Goal: Book appointment/travel/reservation

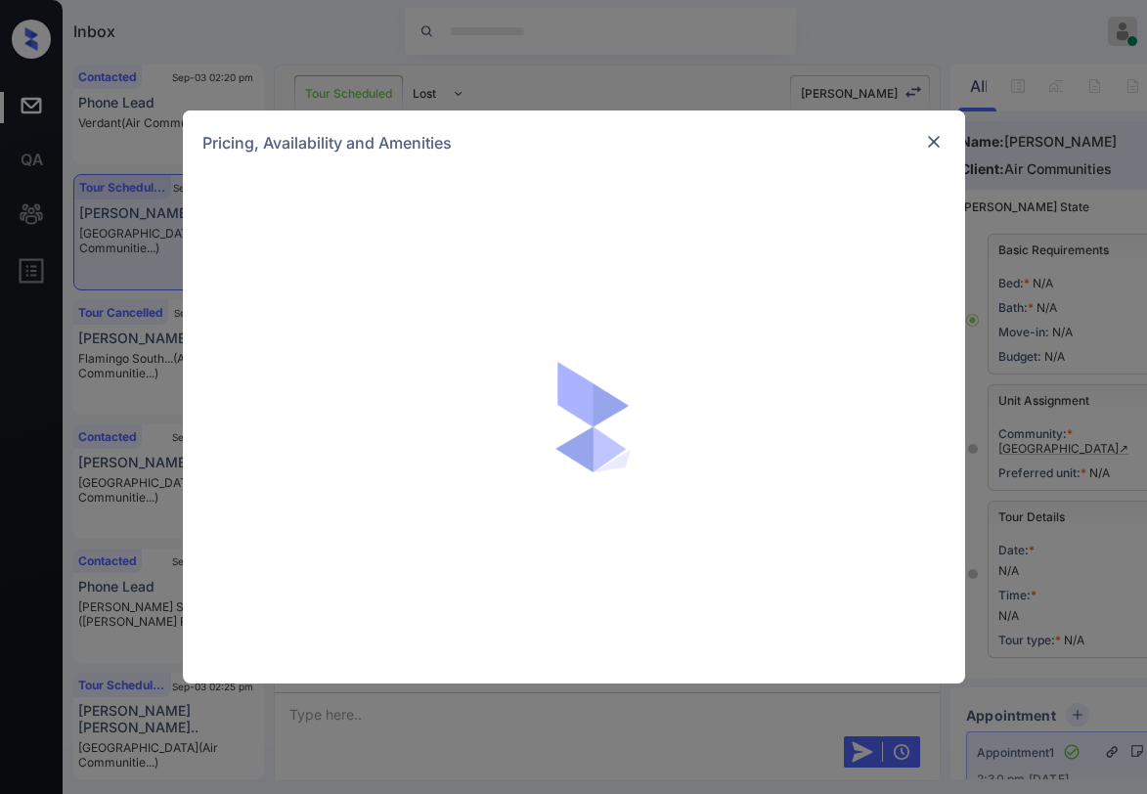
scroll to position [7441, 0]
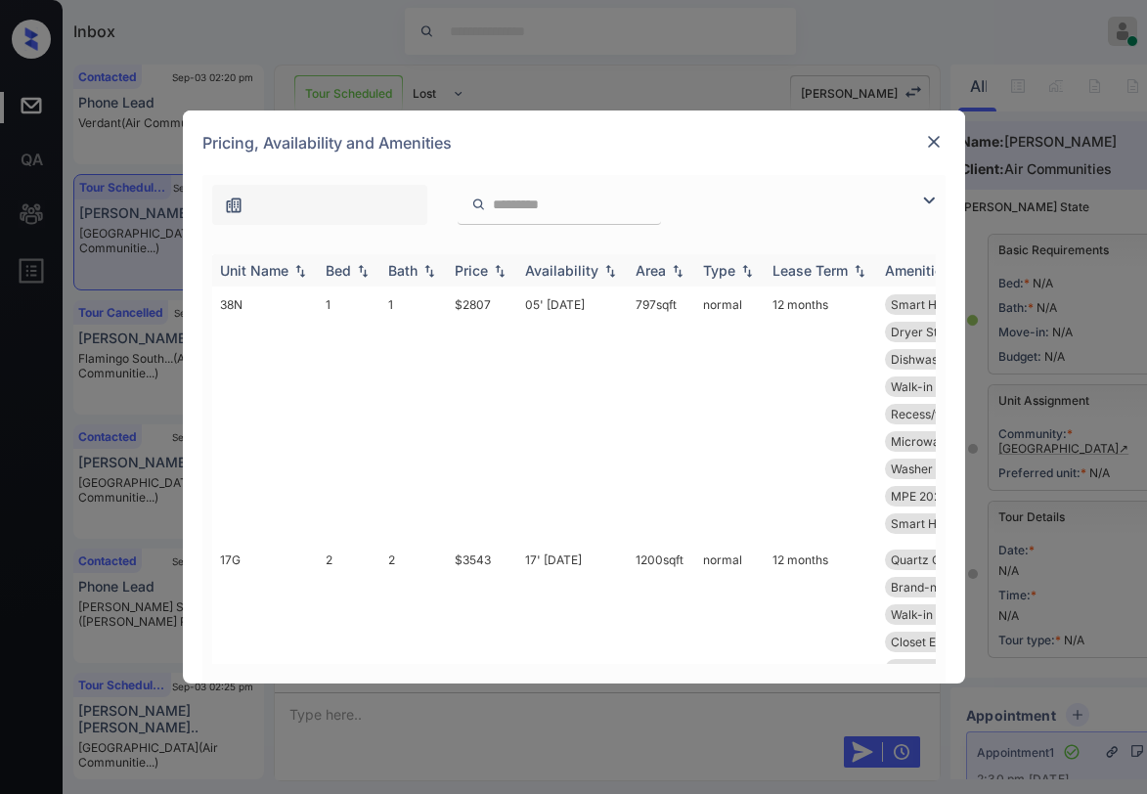
drag, startPoint x: 932, startPoint y: 199, endPoint x: 437, endPoint y: 278, distance: 501.1
click at [932, 200] on img at bounding box center [928, 200] width 23 height 23
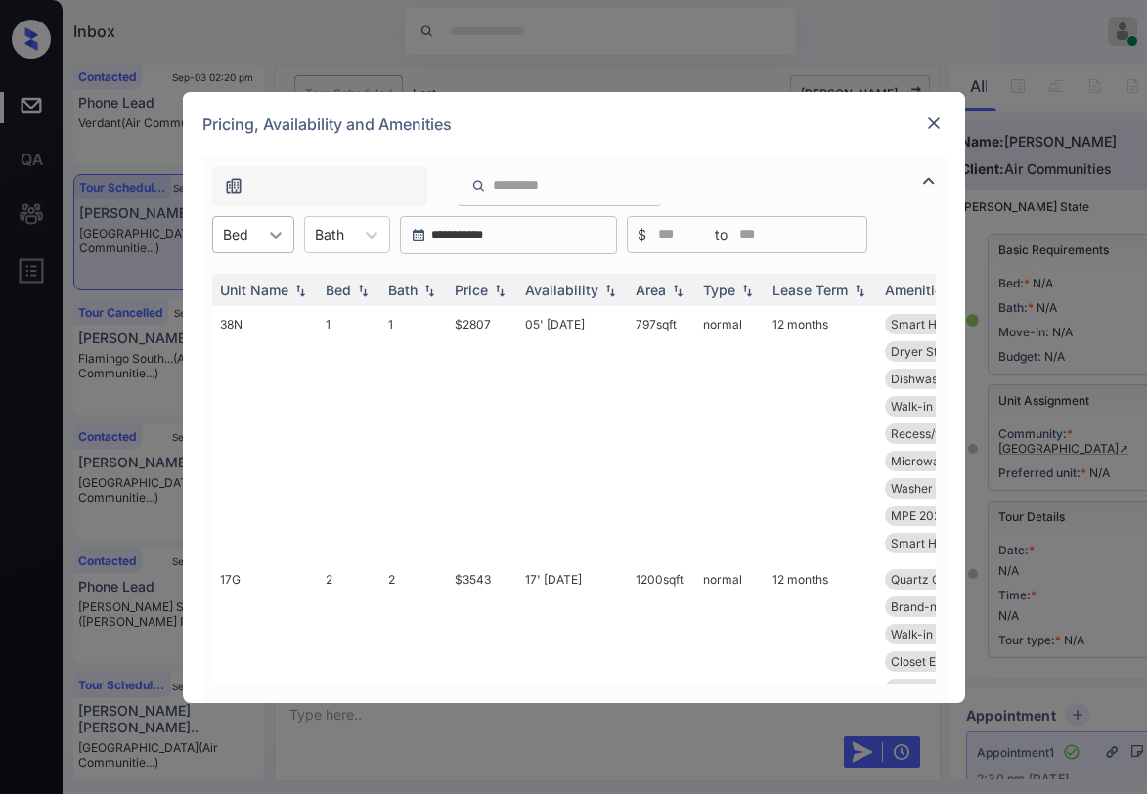
click at [266, 241] on icon at bounding box center [276, 235] width 20 height 20
click at [241, 317] on div "1" at bounding box center [253, 317] width 82 height 35
click at [481, 292] on div "Price" at bounding box center [471, 290] width 33 height 17
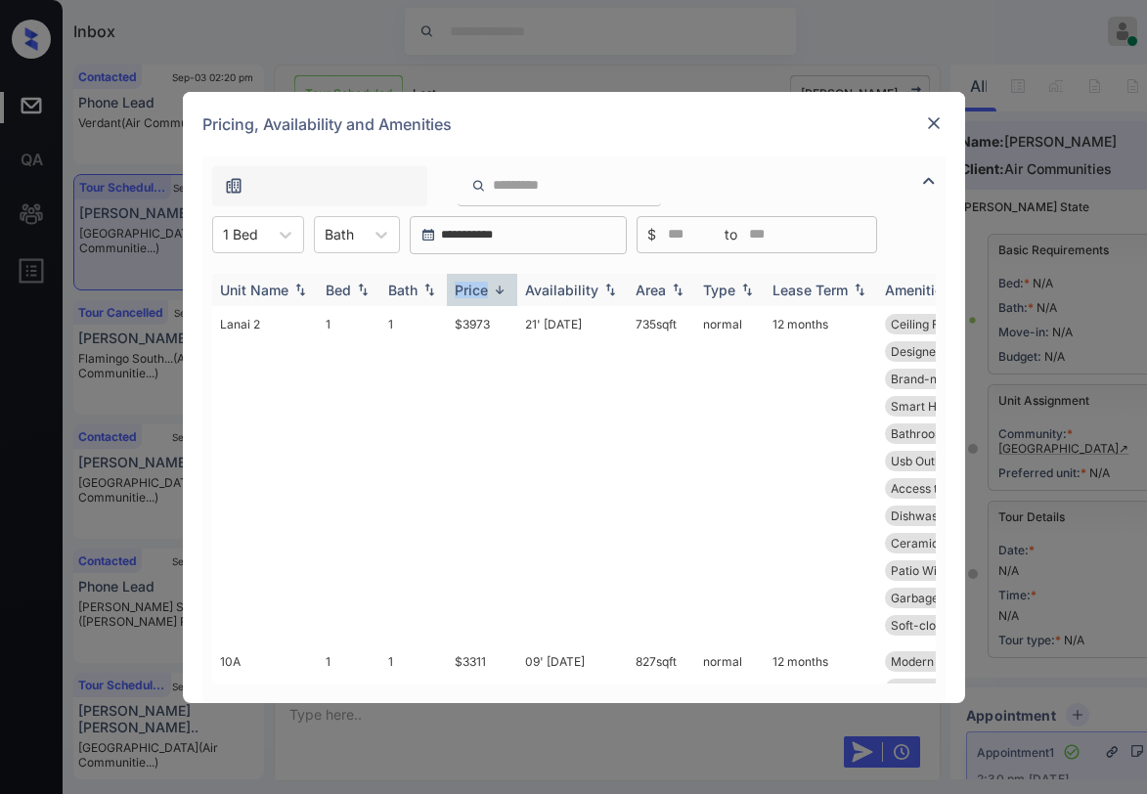
click at [482, 292] on div "Price" at bounding box center [471, 290] width 33 height 17
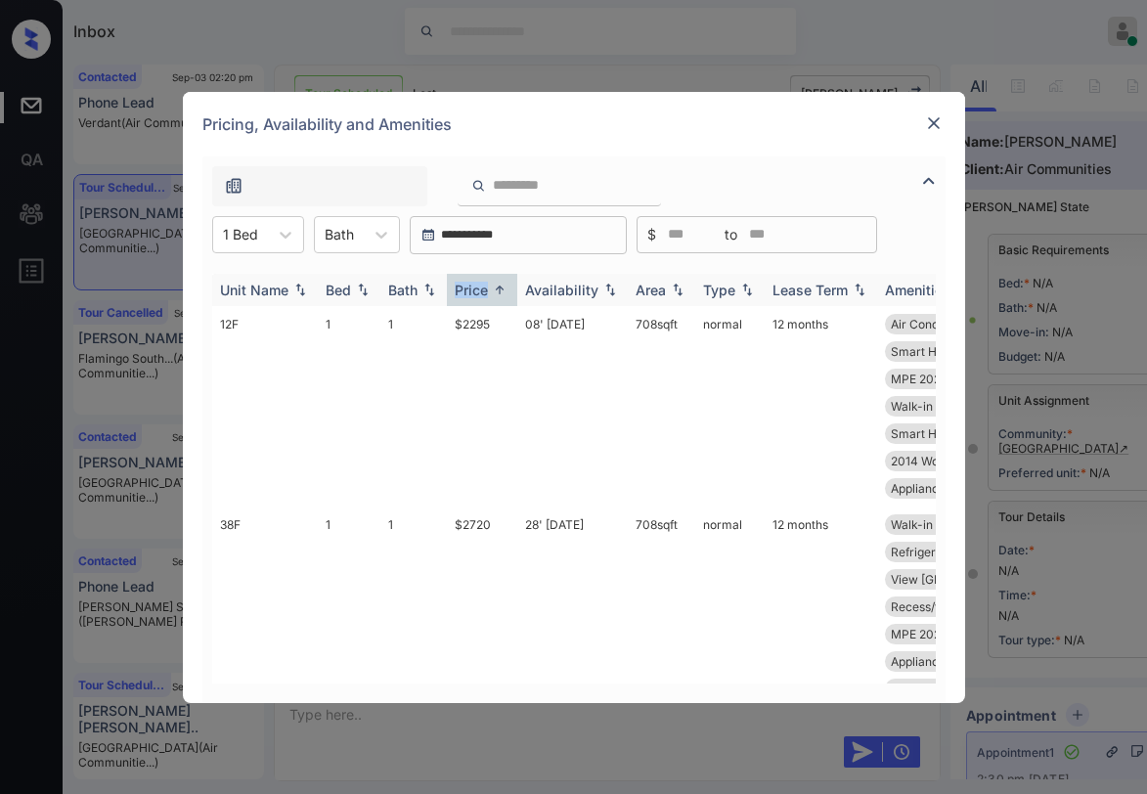
click at [482, 292] on div "Price" at bounding box center [471, 290] width 33 height 17
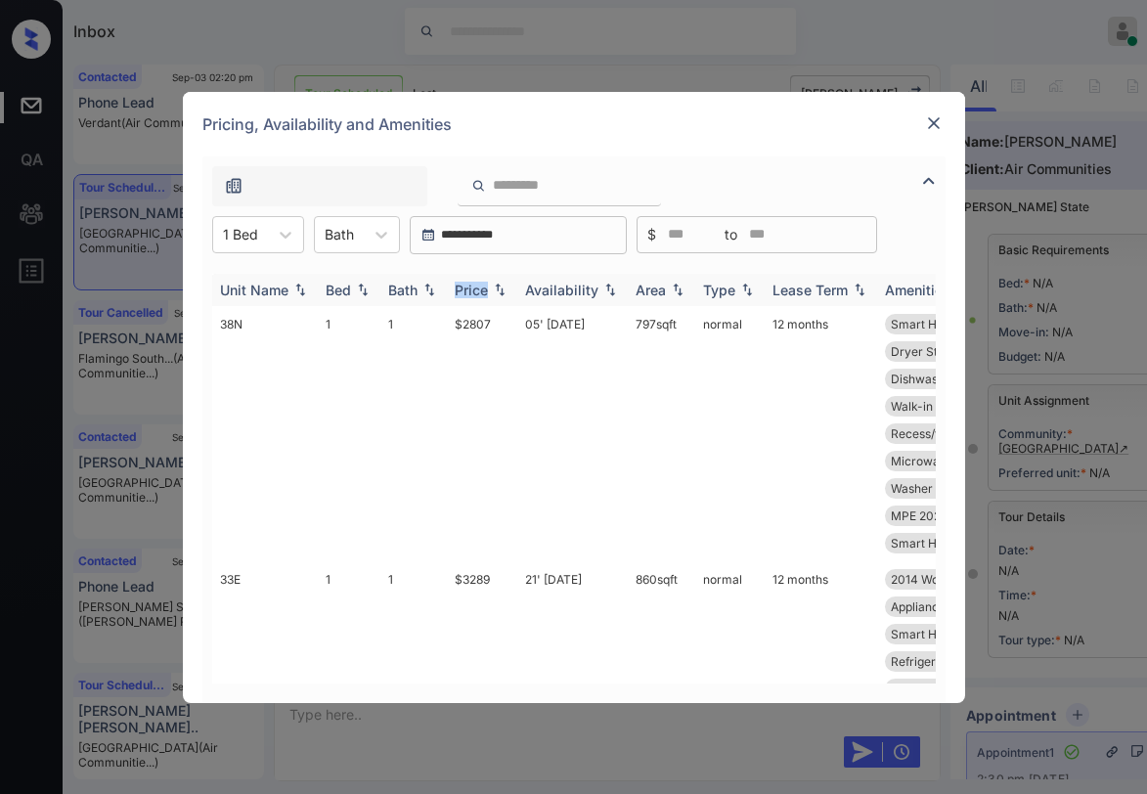
click at [482, 292] on div "Price" at bounding box center [471, 290] width 33 height 17
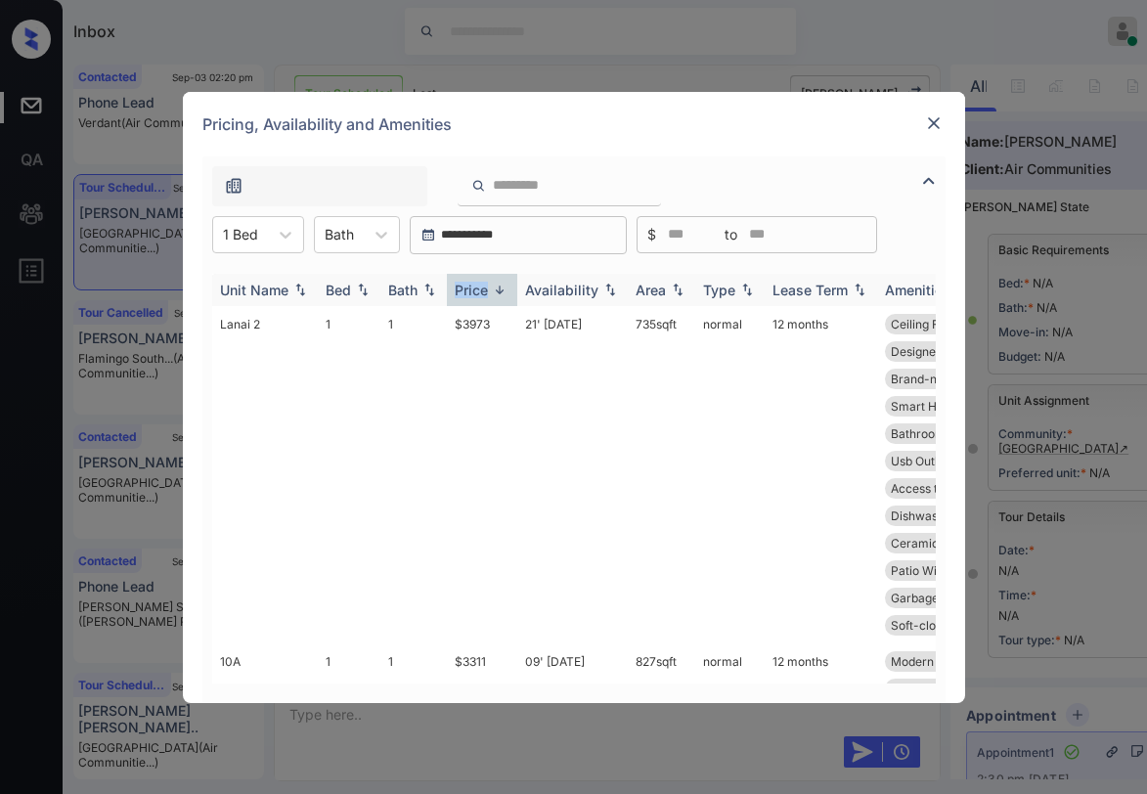
click at [482, 292] on div "Price" at bounding box center [471, 290] width 33 height 17
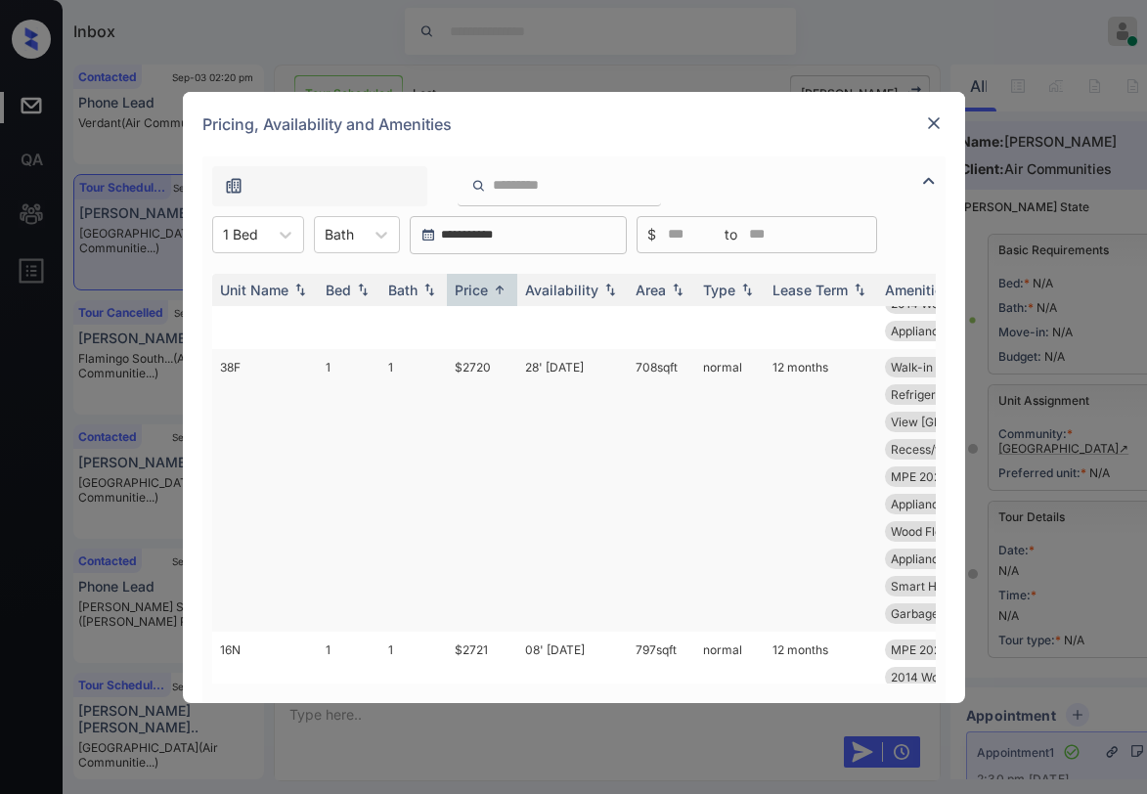
scroll to position [98, 0]
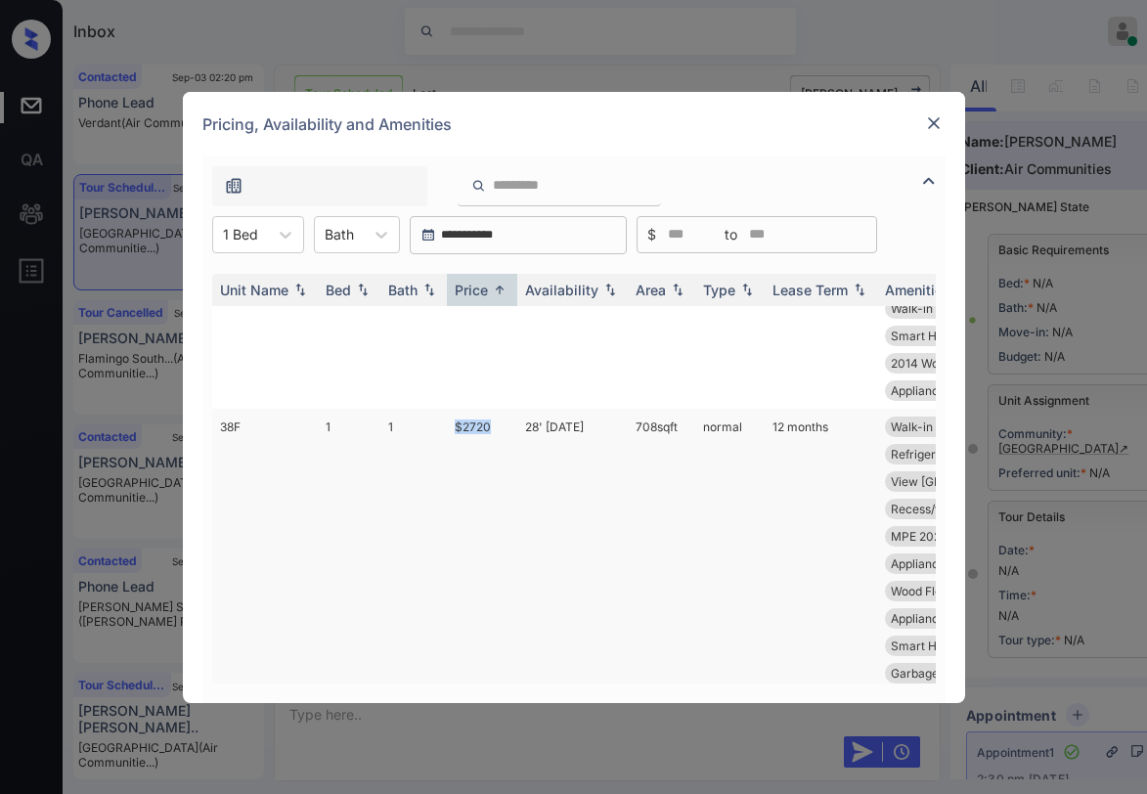
drag, startPoint x: 493, startPoint y: 426, endPoint x: 455, endPoint y: 426, distance: 38.1
click at [455, 426] on td "$2720" at bounding box center [482, 550] width 70 height 283
copy td "$2720"
click at [478, 426] on td "$2720" at bounding box center [482, 550] width 70 height 283
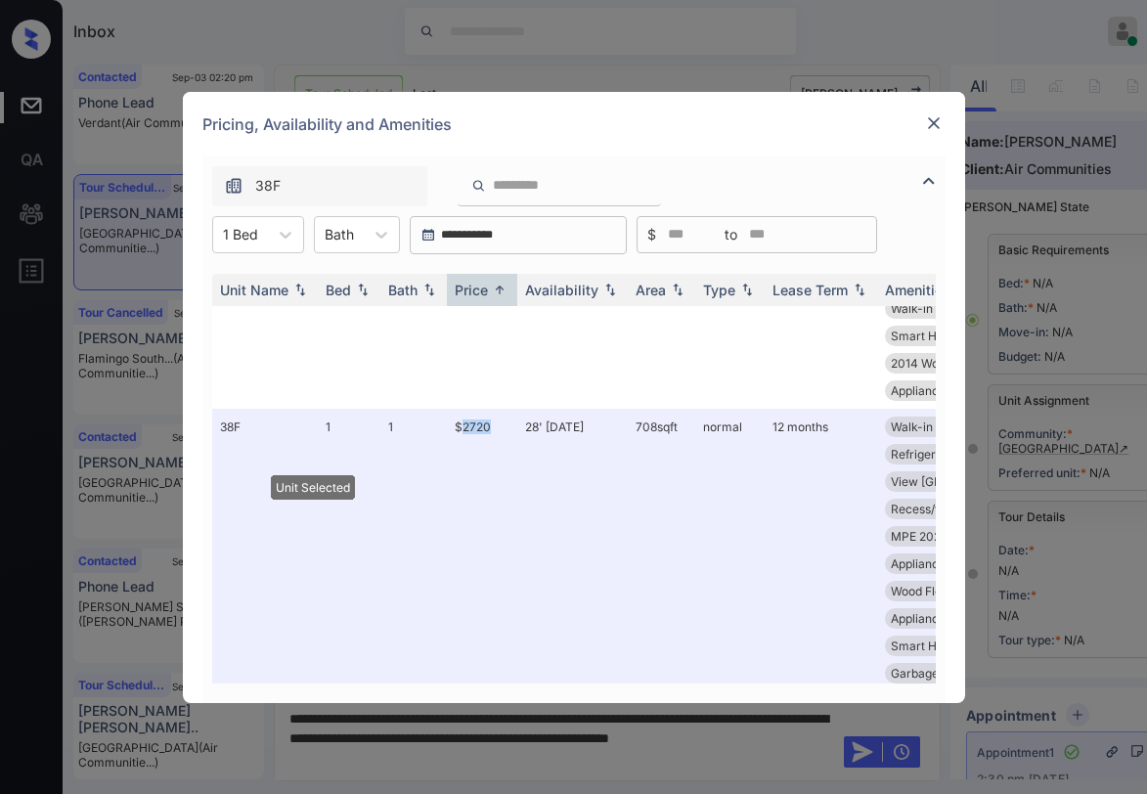
click at [938, 126] on img at bounding box center [934, 123] width 20 height 20
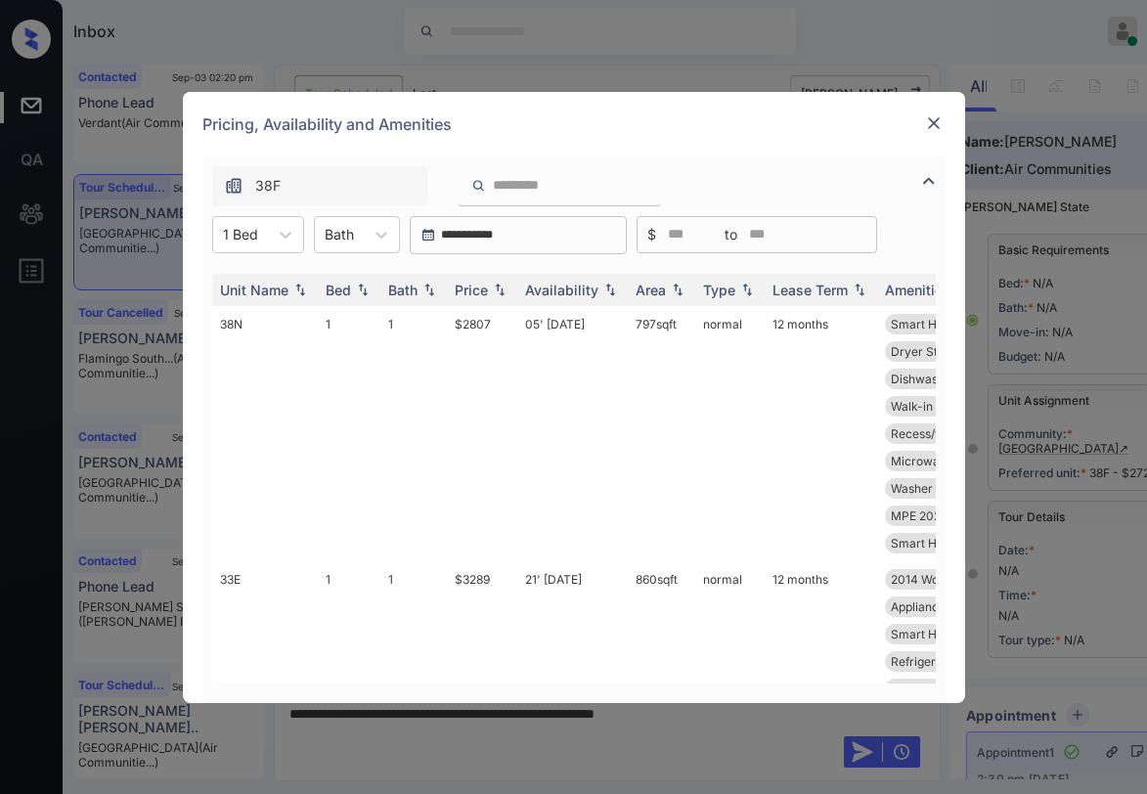
scroll to position [7441, 0]
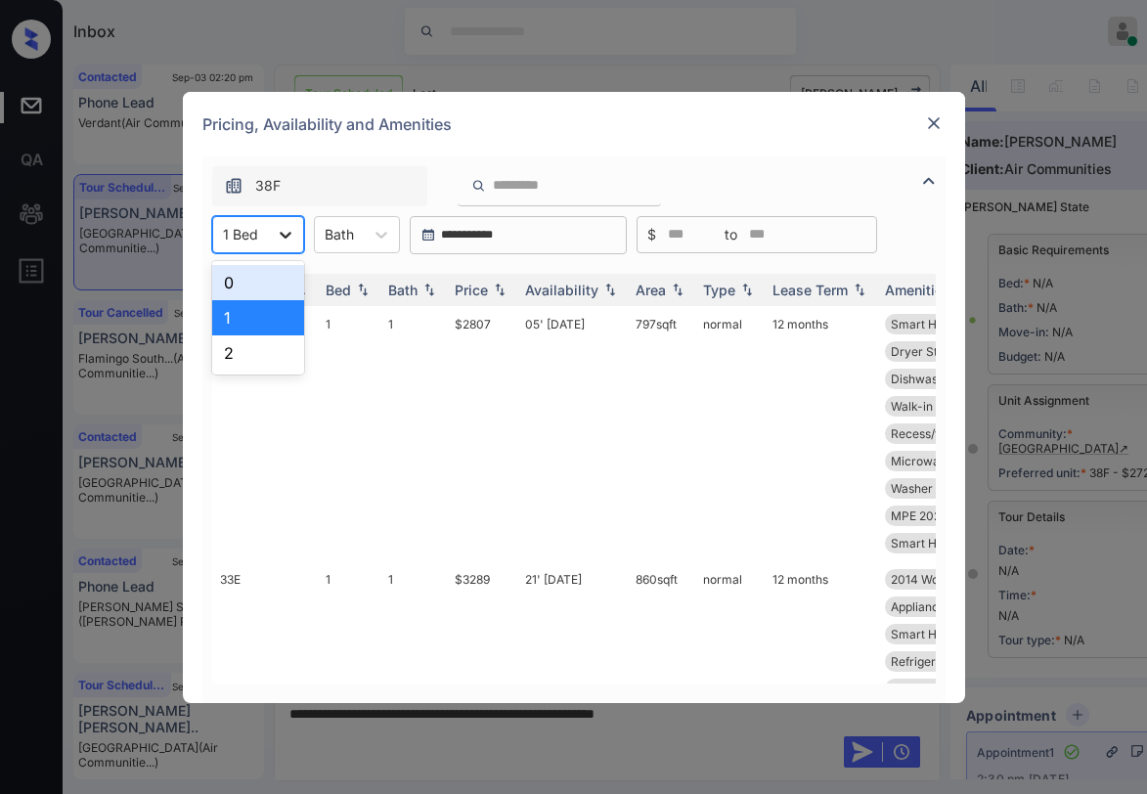
click at [273, 245] on div at bounding box center [285, 234] width 35 height 35
click at [234, 348] on div "2" at bounding box center [258, 352] width 92 height 35
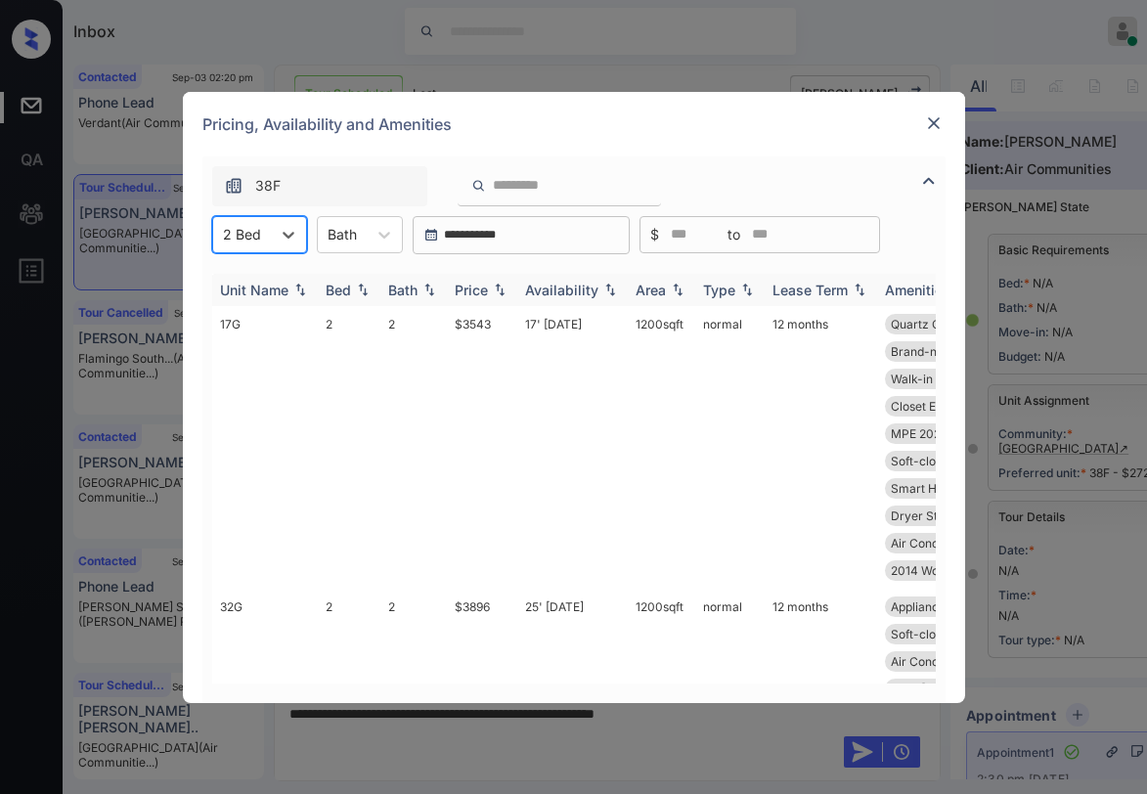
click at [496, 286] on img at bounding box center [500, 290] width 20 height 14
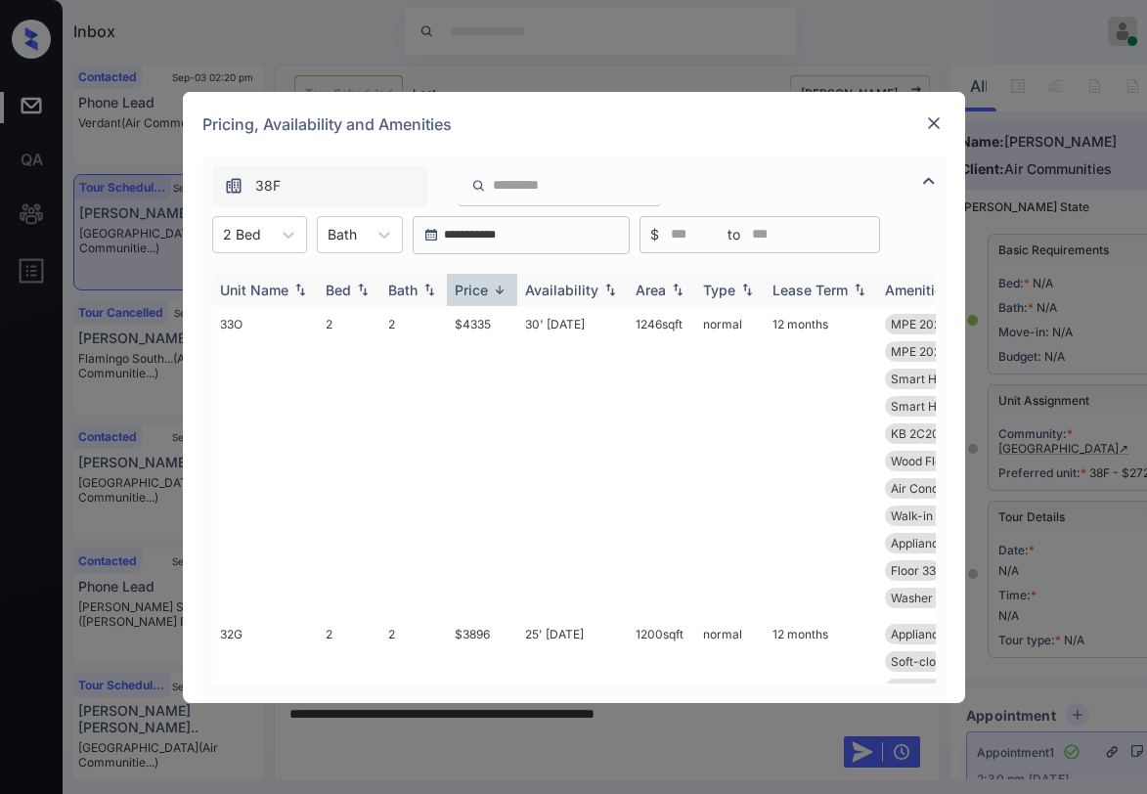
click at [486, 287] on div "Price" at bounding box center [471, 290] width 33 height 17
click at [479, 288] on div "Price" at bounding box center [471, 290] width 33 height 17
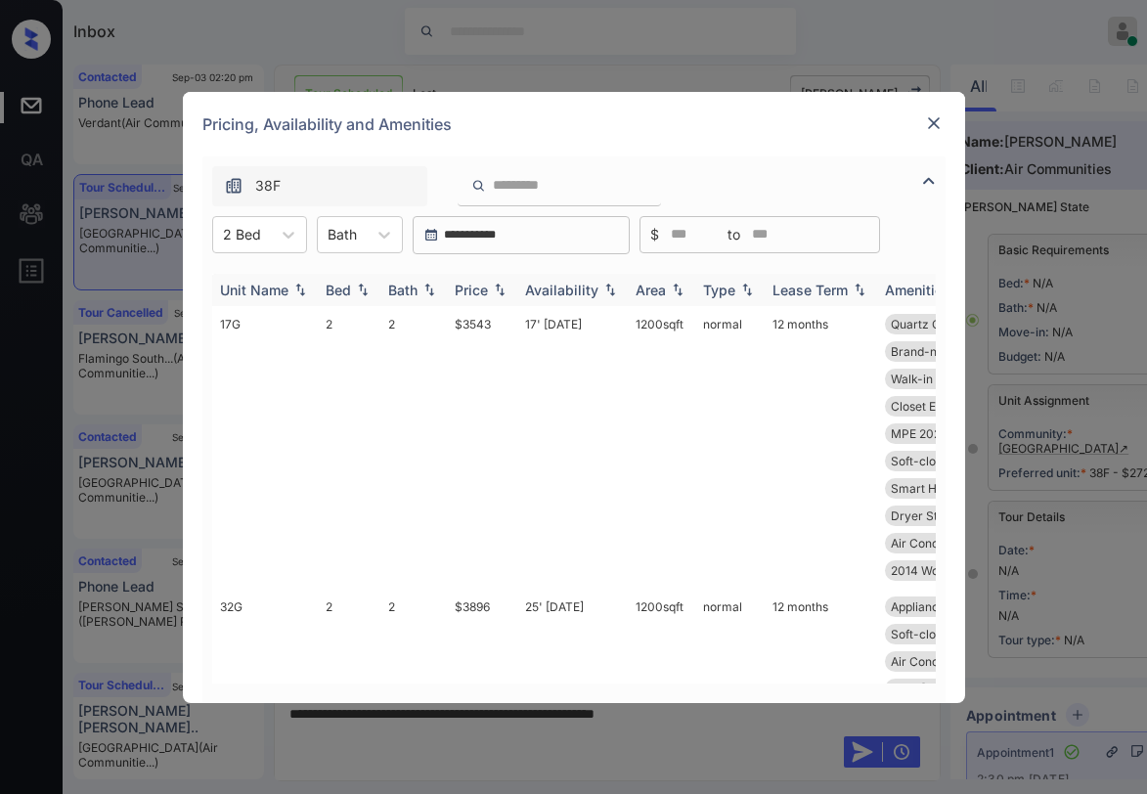
click at [479, 288] on div "Price" at bounding box center [471, 290] width 33 height 17
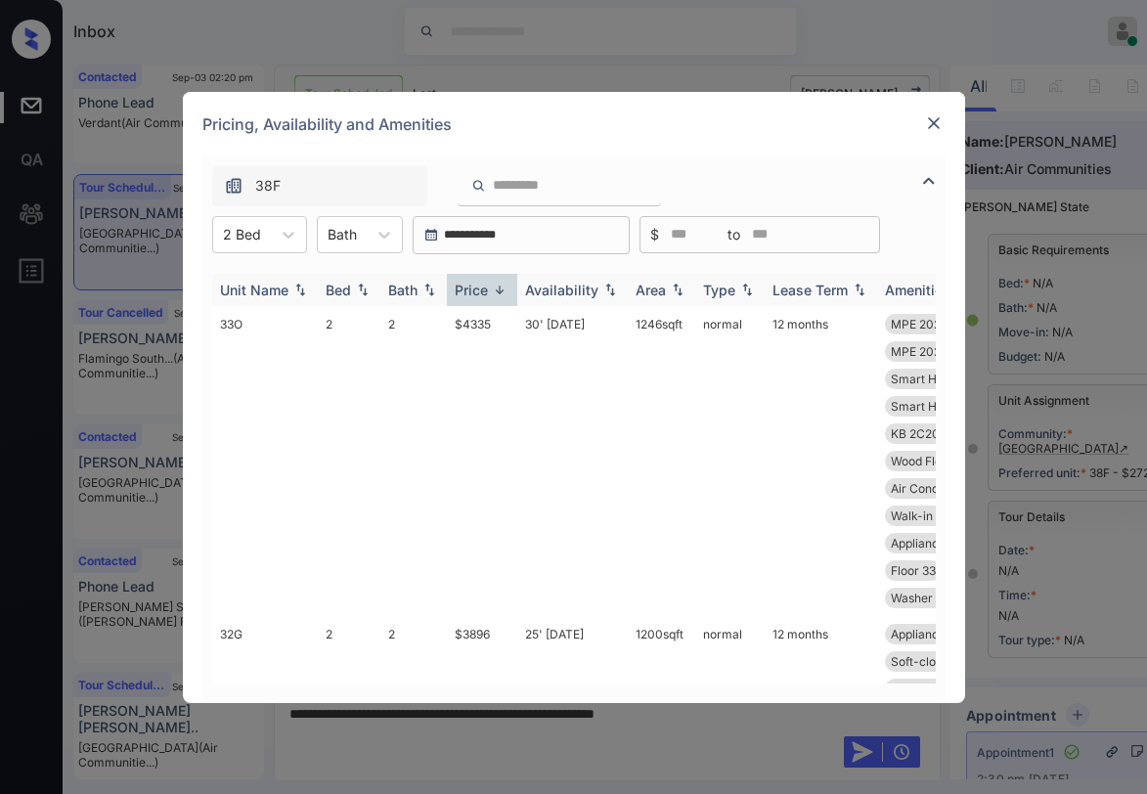
click at [477, 291] on div "Price" at bounding box center [471, 290] width 33 height 17
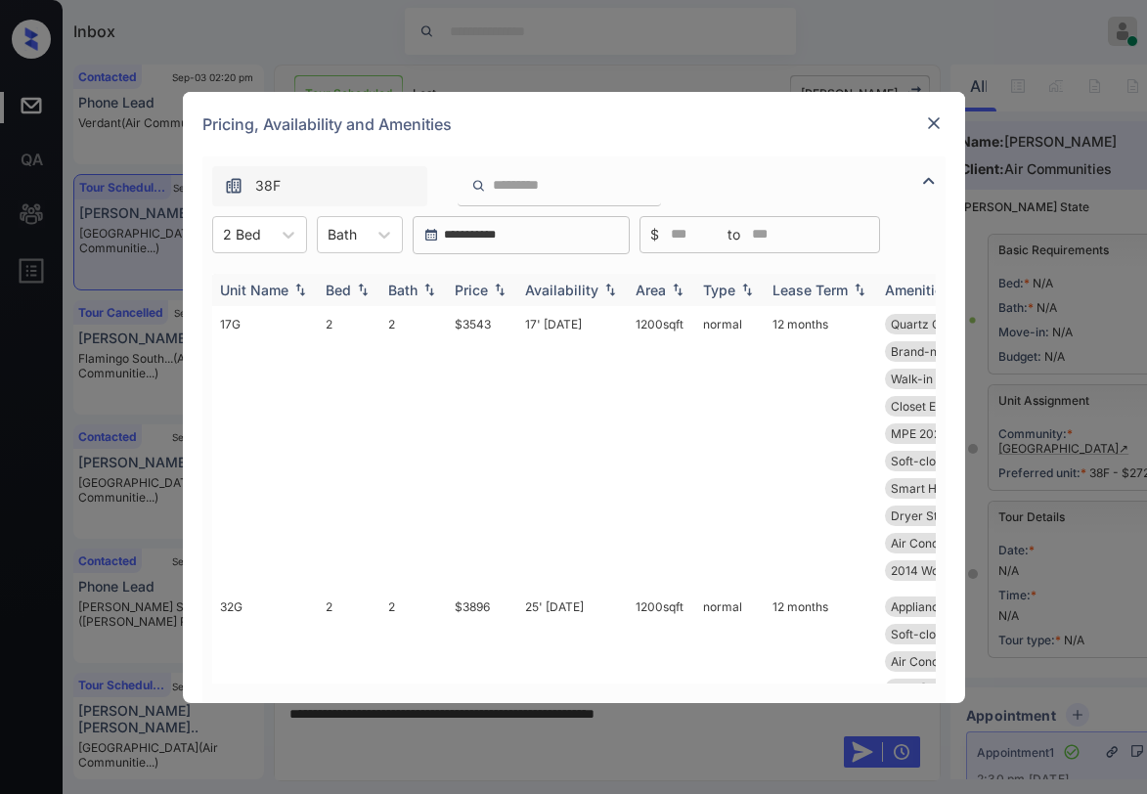
click at [477, 291] on div "Price" at bounding box center [471, 290] width 33 height 17
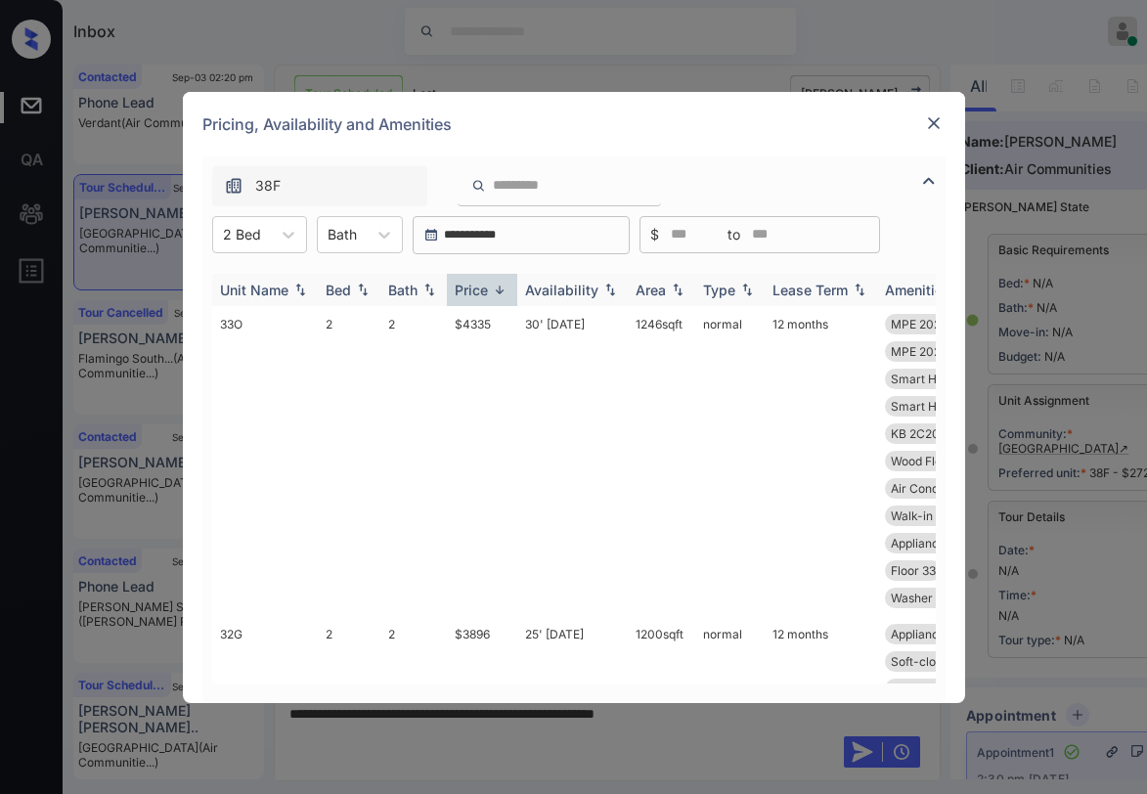
click at [477, 291] on div "Price" at bounding box center [471, 290] width 33 height 17
click at [477, 328] on td "$3543" at bounding box center [482, 447] width 70 height 283
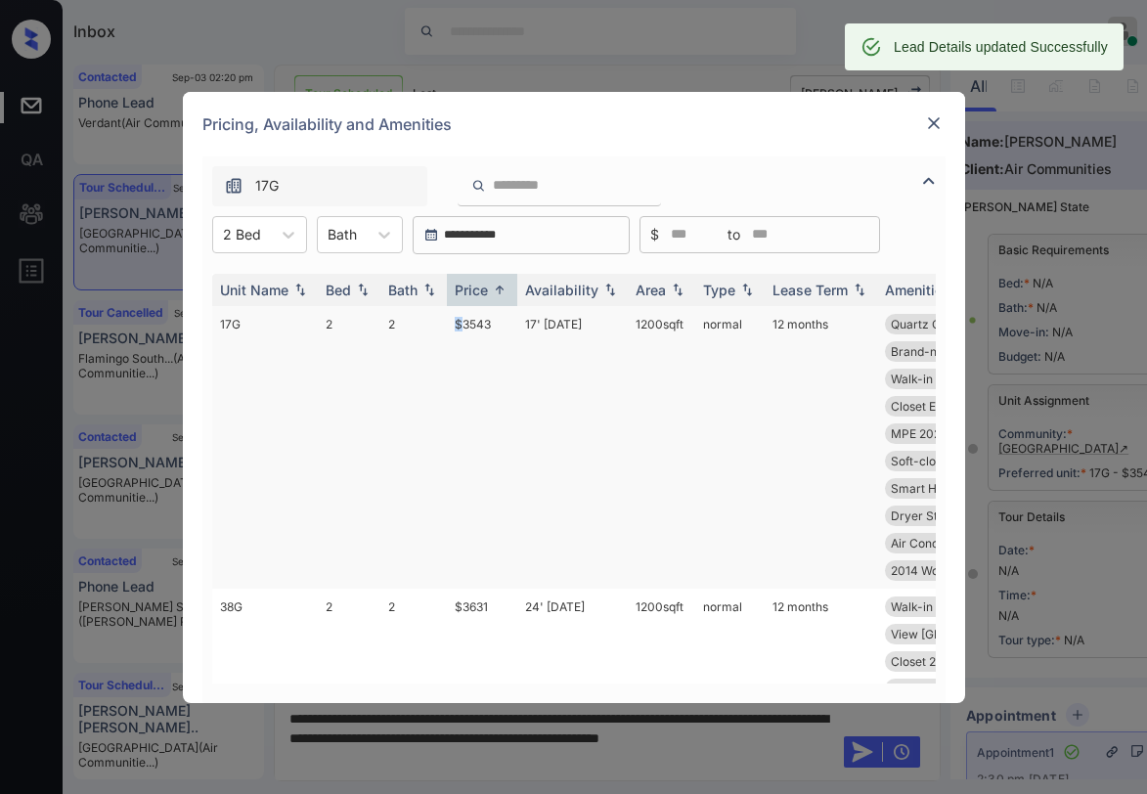
drag, startPoint x: 456, startPoint y: 318, endPoint x: 474, endPoint y: 320, distance: 18.7
click at [471, 320] on td "$3543" at bounding box center [482, 447] width 70 height 283
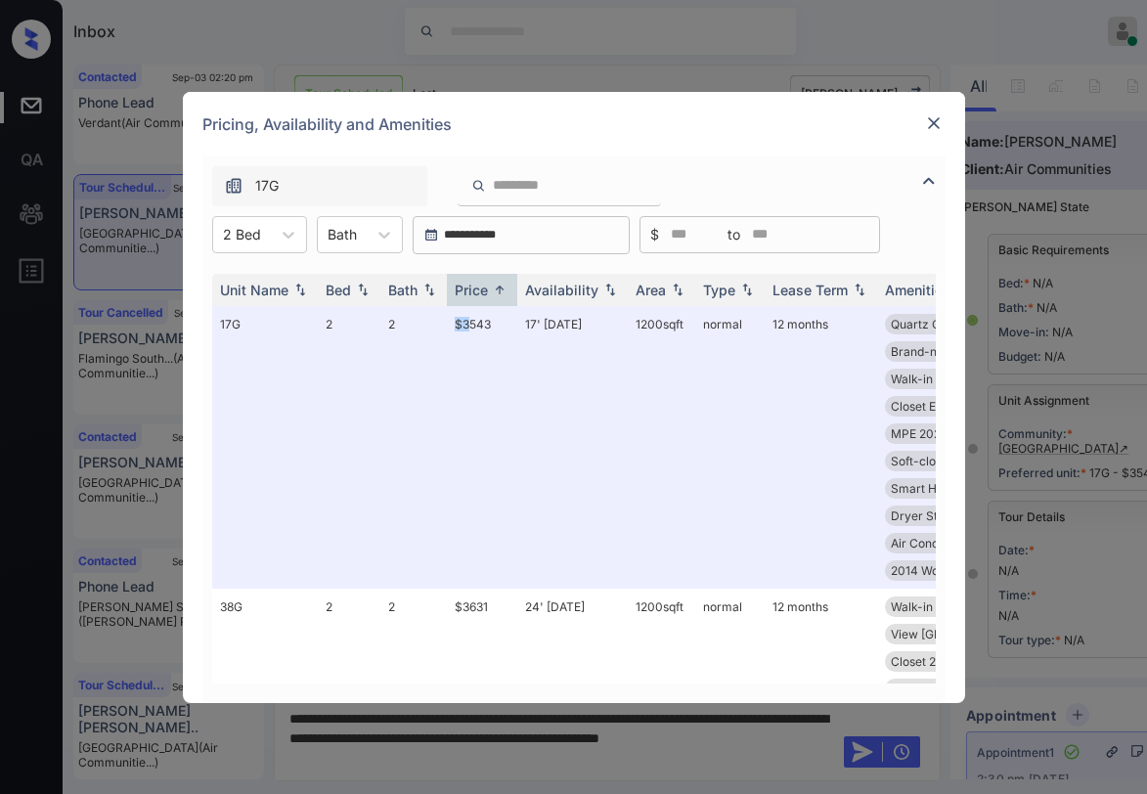
click at [937, 128] on img at bounding box center [934, 123] width 20 height 20
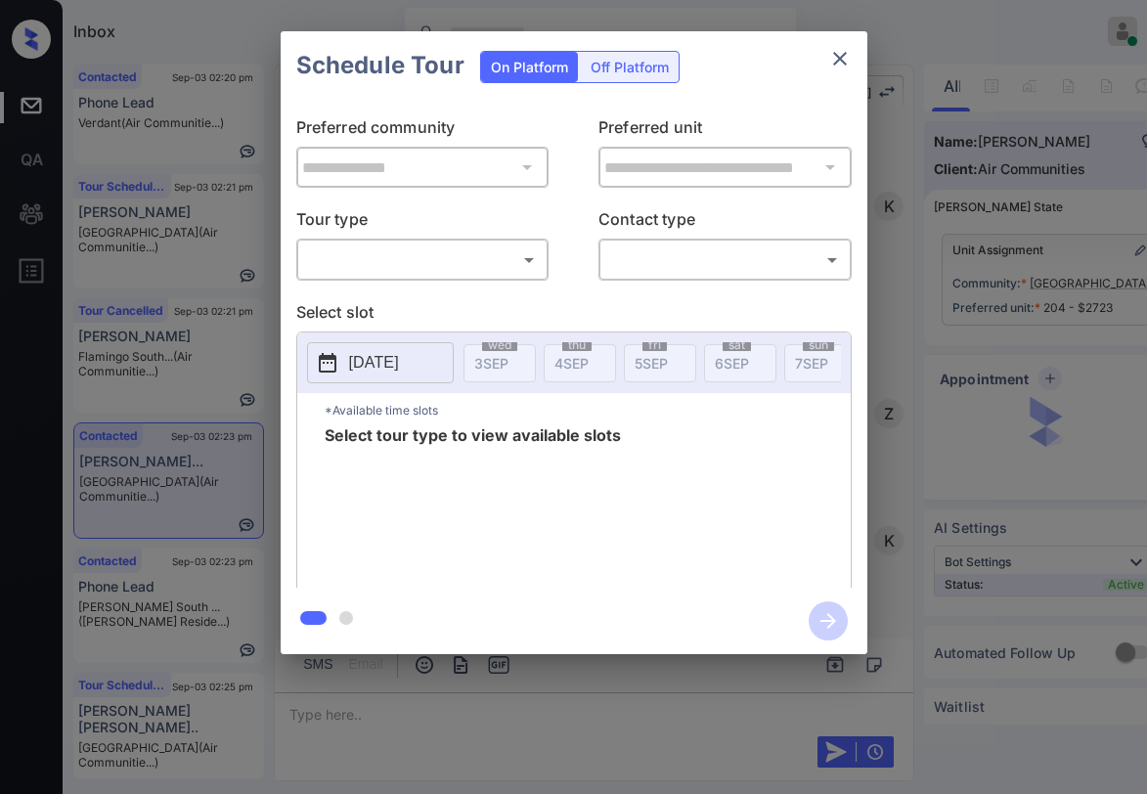
scroll to position [3906, 0]
click at [399, 261] on body "Inbox Paolo Gabriel Online Set yourself offline Set yourself on break Profile S…" at bounding box center [573, 397] width 1147 height 794
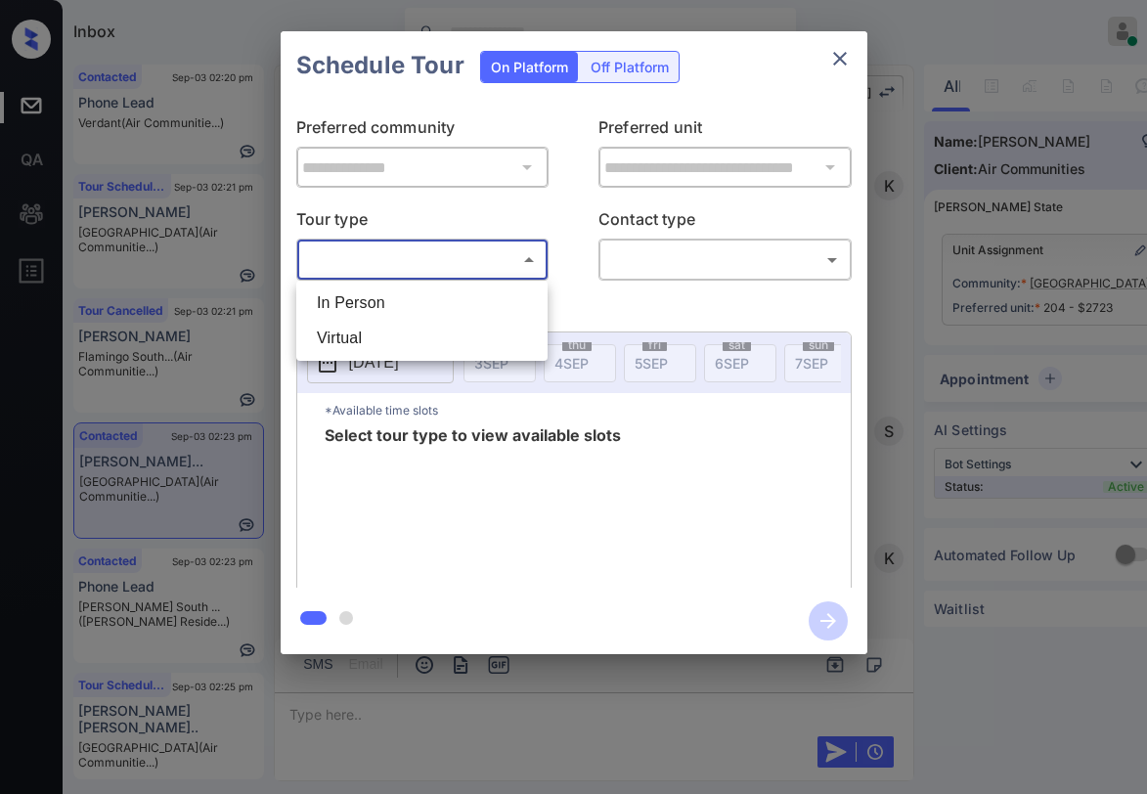
drag, startPoint x: 388, startPoint y: 309, endPoint x: 511, endPoint y: 295, distance: 124.0
click at [391, 309] on li "In Person" at bounding box center [422, 303] width 242 height 35
type input "********"
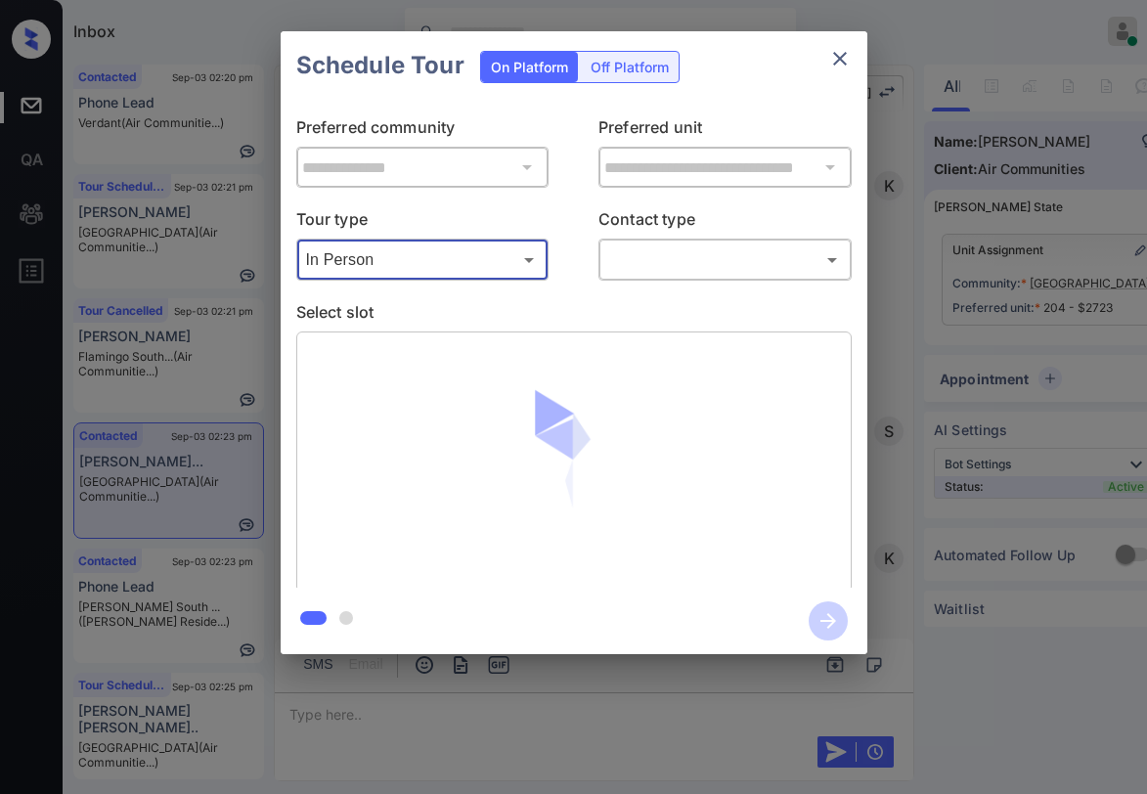
click at [677, 260] on body "Inbox Paolo Gabriel Online Set yourself offline Set yourself on break Profile S…" at bounding box center [573, 397] width 1147 height 794
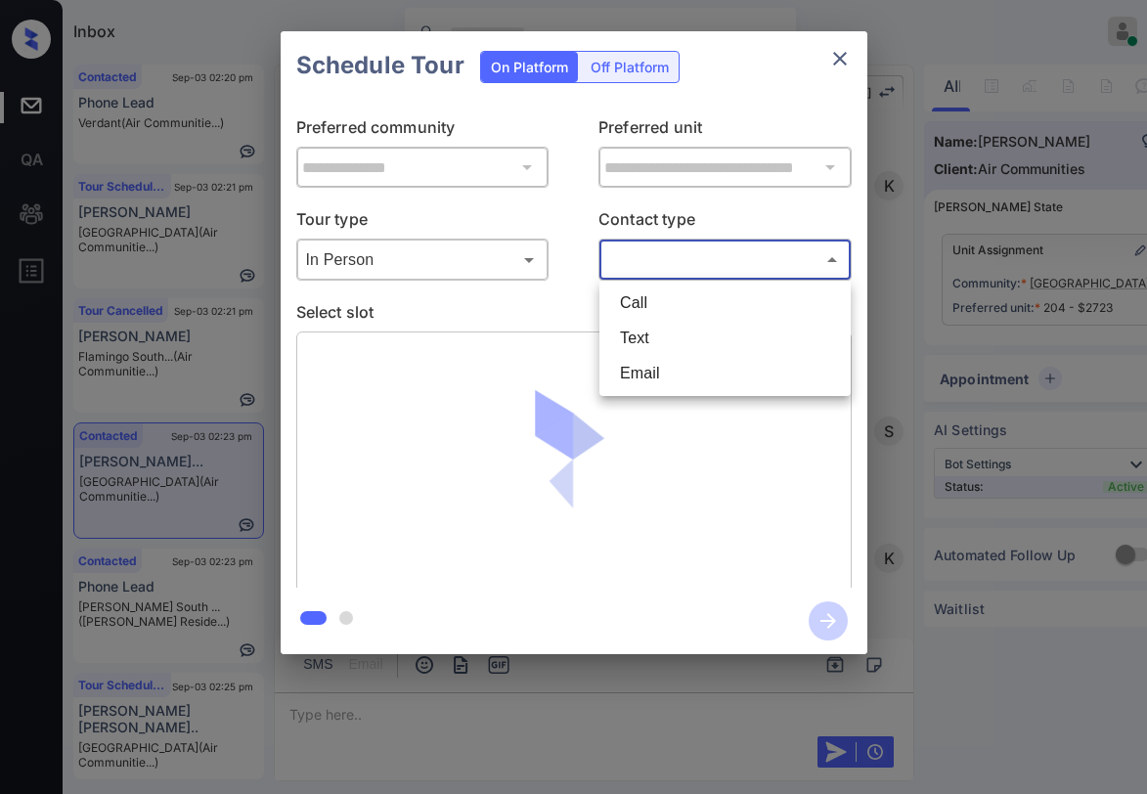
click at [641, 332] on li "Text" at bounding box center [725, 338] width 242 height 35
type input "****"
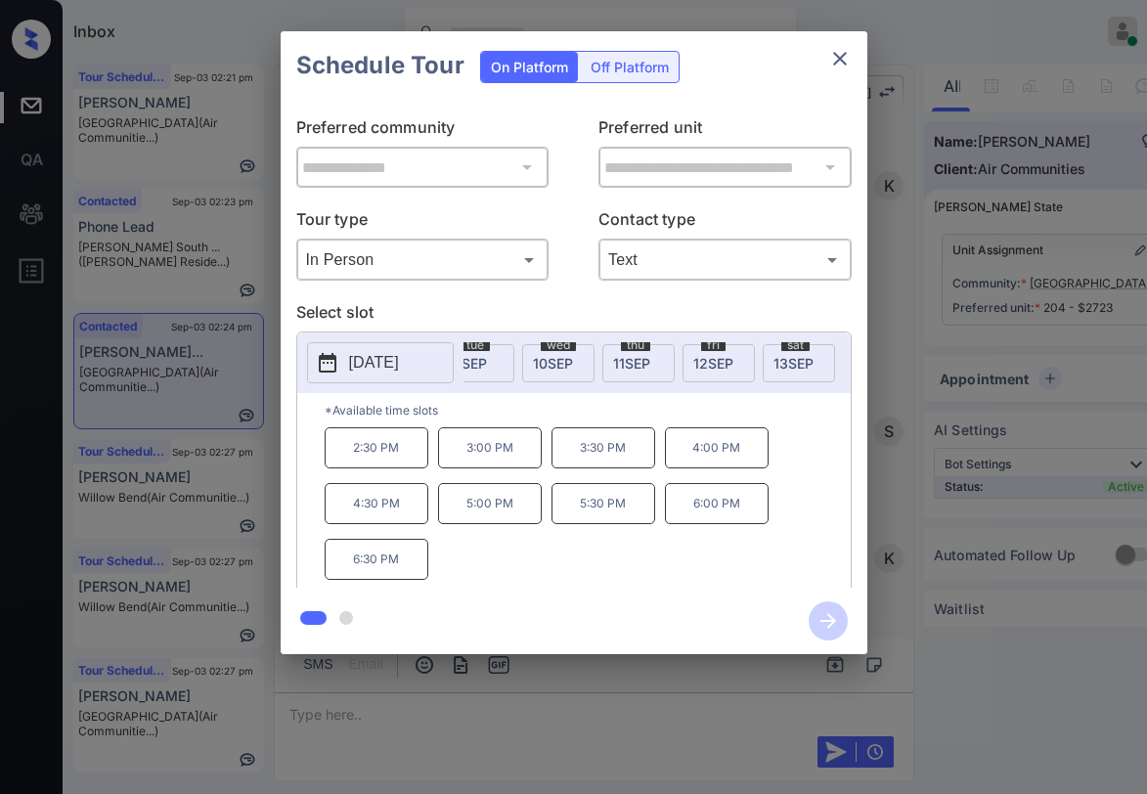
scroll to position [0, 531]
drag, startPoint x: 760, startPoint y: 342, endPoint x: 678, endPoint y: 380, distance: 90.6
click at [759, 344] on span "sat" at bounding box center [767, 345] width 28 height 12
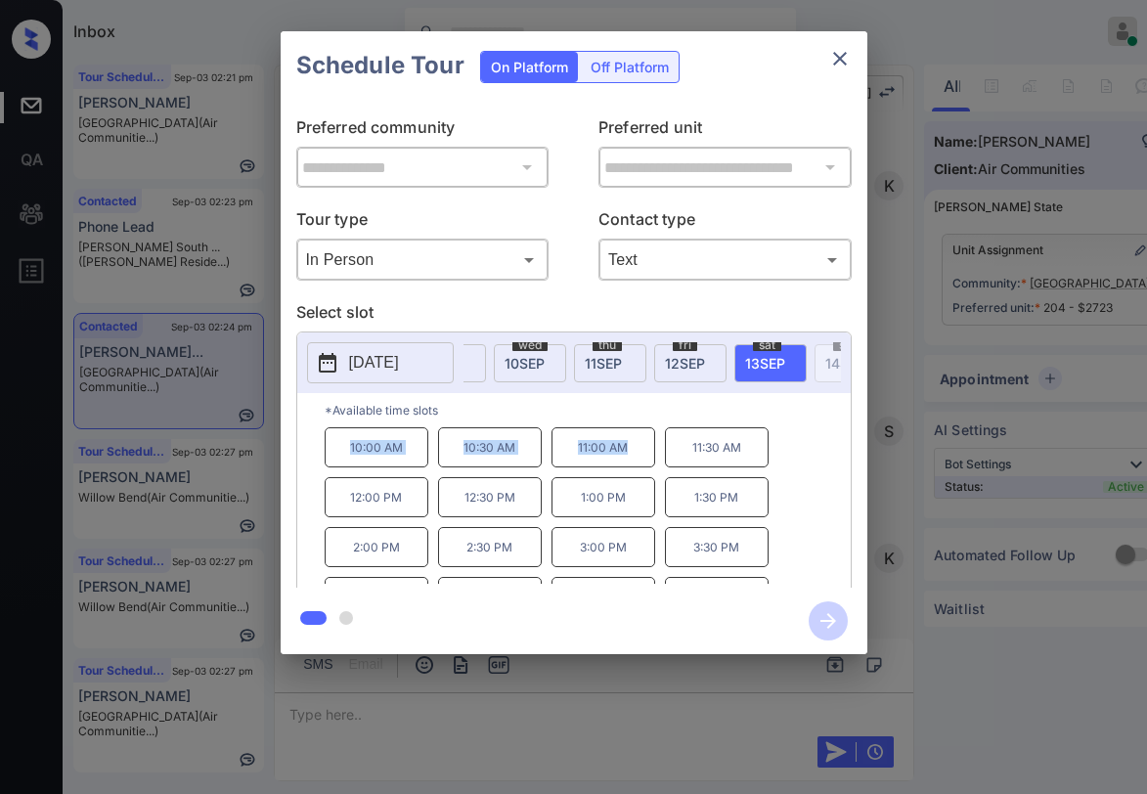
drag, startPoint x: 352, startPoint y: 458, endPoint x: 635, endPoint y: 450, distance: 282.7
click at [635, 450] on div "10:00 AM 10:30 AM 11:00 AM 11:30 AM 12:00 PM 12:30 PM 1:00 PM 1:30 PM 2:00 PM 2…" at bounding box center [588, 505] width 526 height 156
copy div "10:00 AM 10:30 AM 11:00 AM"
click at [834, 66] on icon "close" at bounding box center [839, 58] width 23 height 23
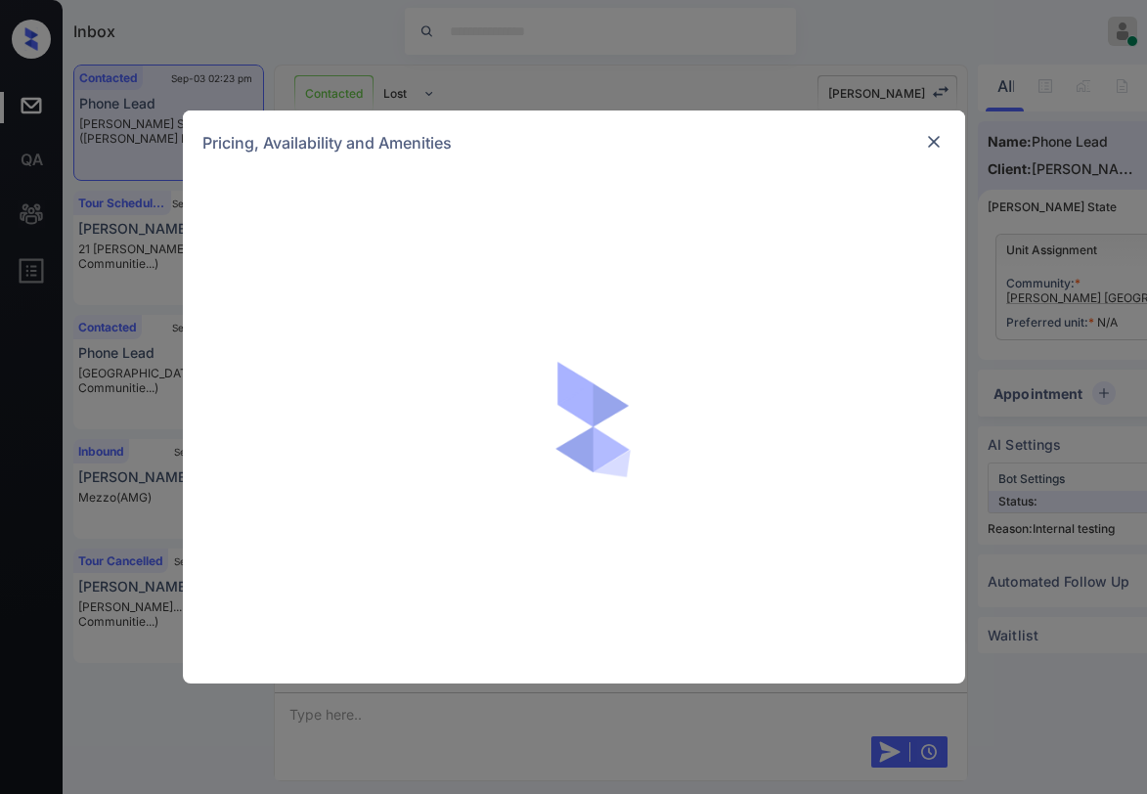
scroll to position [1691, 0]
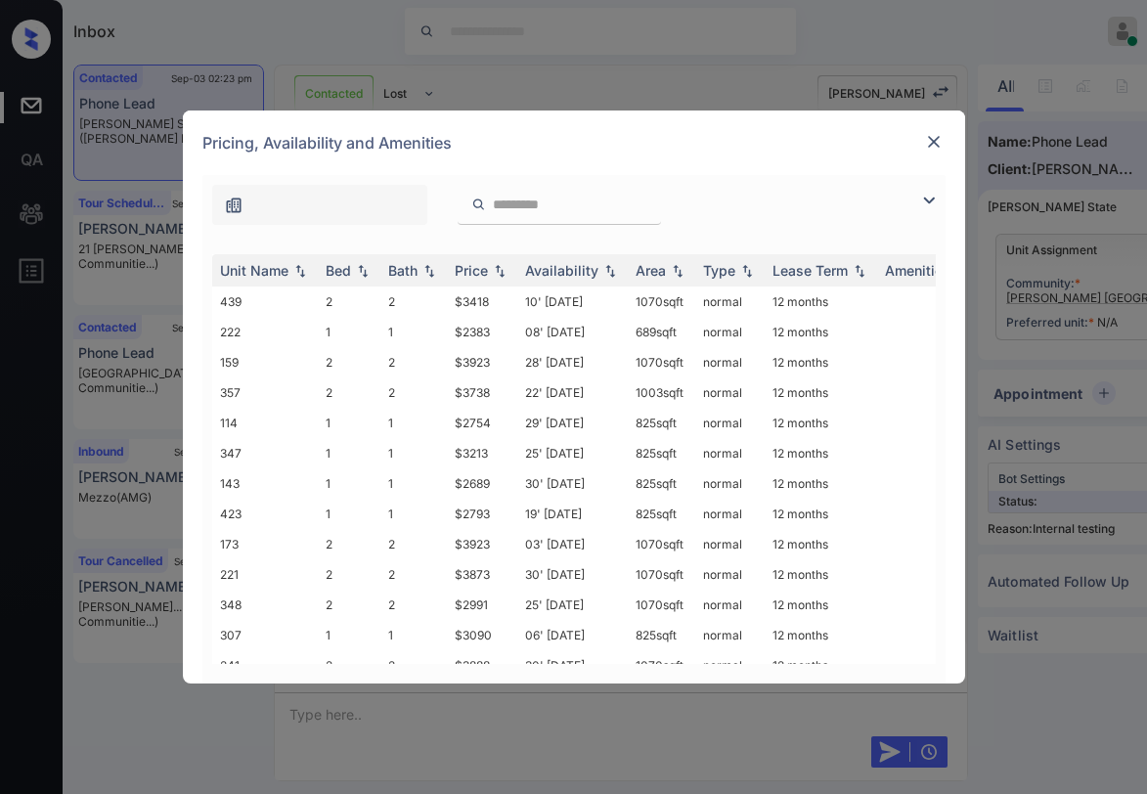
drag, startPoint x: 931, startPoint y: 204, endPoint x: 814, endPoint y: 211, distance: 117.5
click at [928, 204] on img at bounding box center [928, 200] width 23 height 23
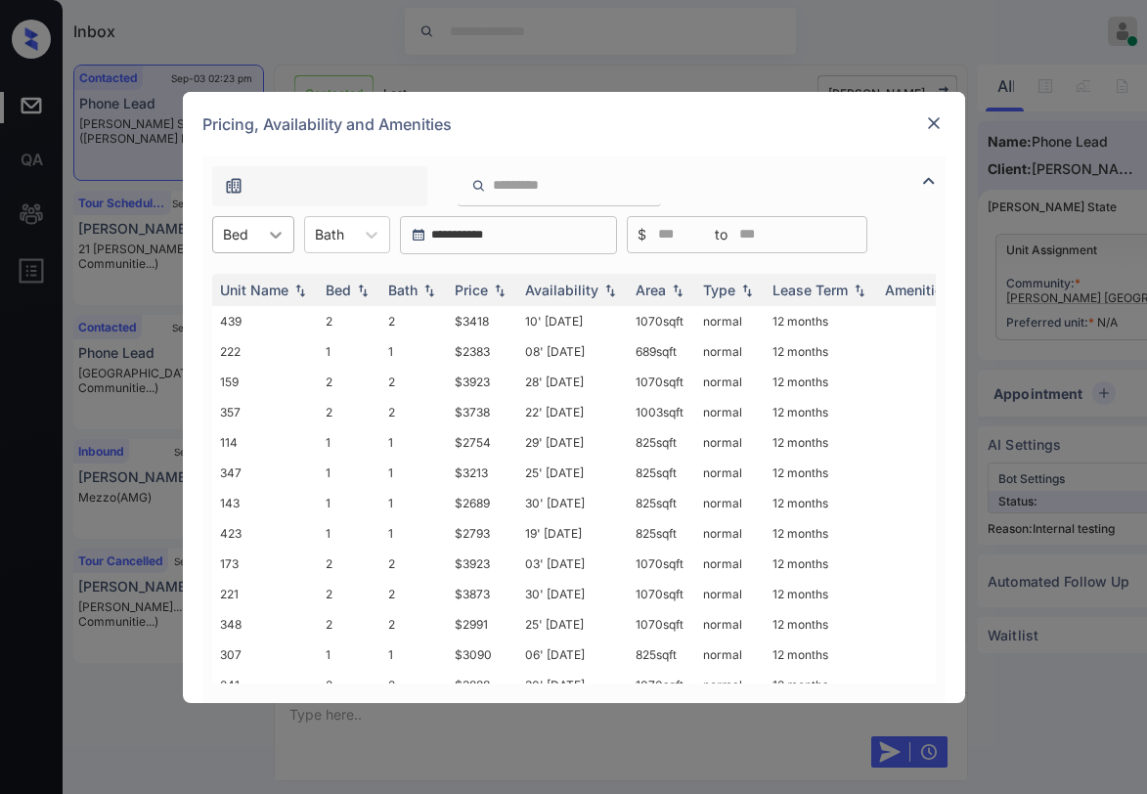
click at [263, 229] on div at bounding box center [275, 234] width 35 height 35
click at [947, 132] on div "Pricing, Availability and Amenities" at bounding box center [574, 124] width 782 height 65
click at [937, 129] on img at bounding box center [934, 123] width 20 height 20
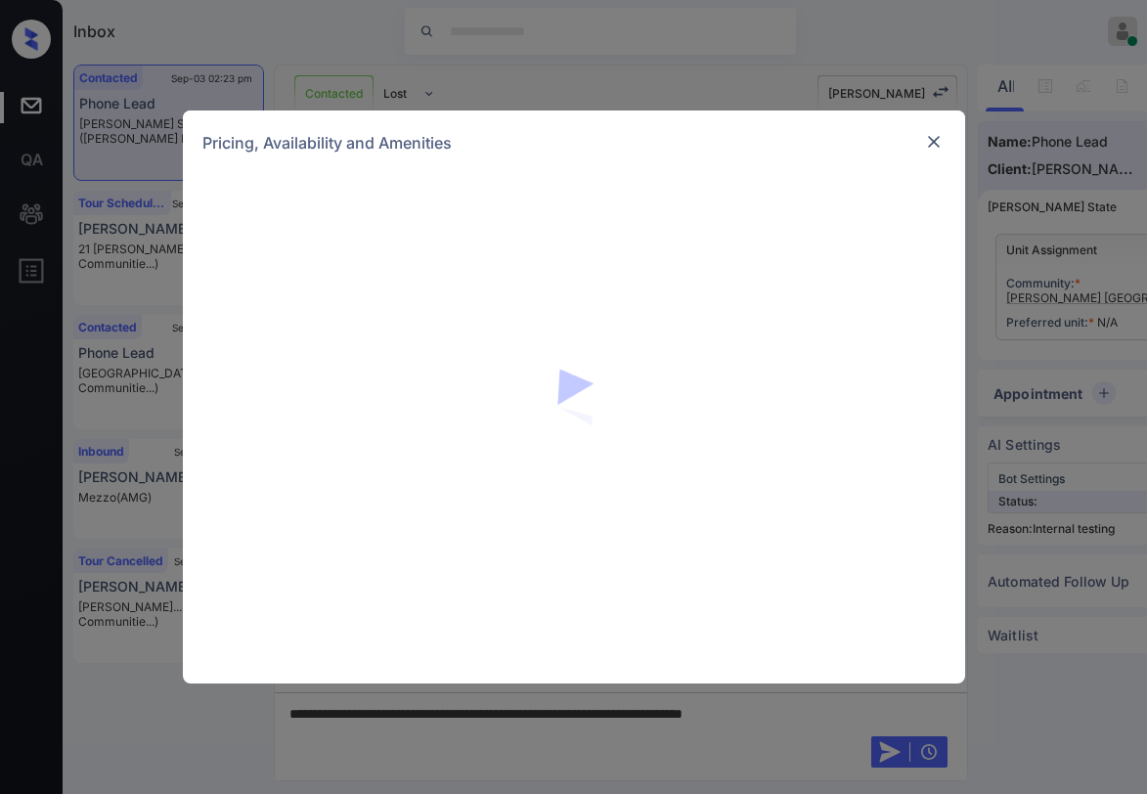
scroll to position [1691, 0]
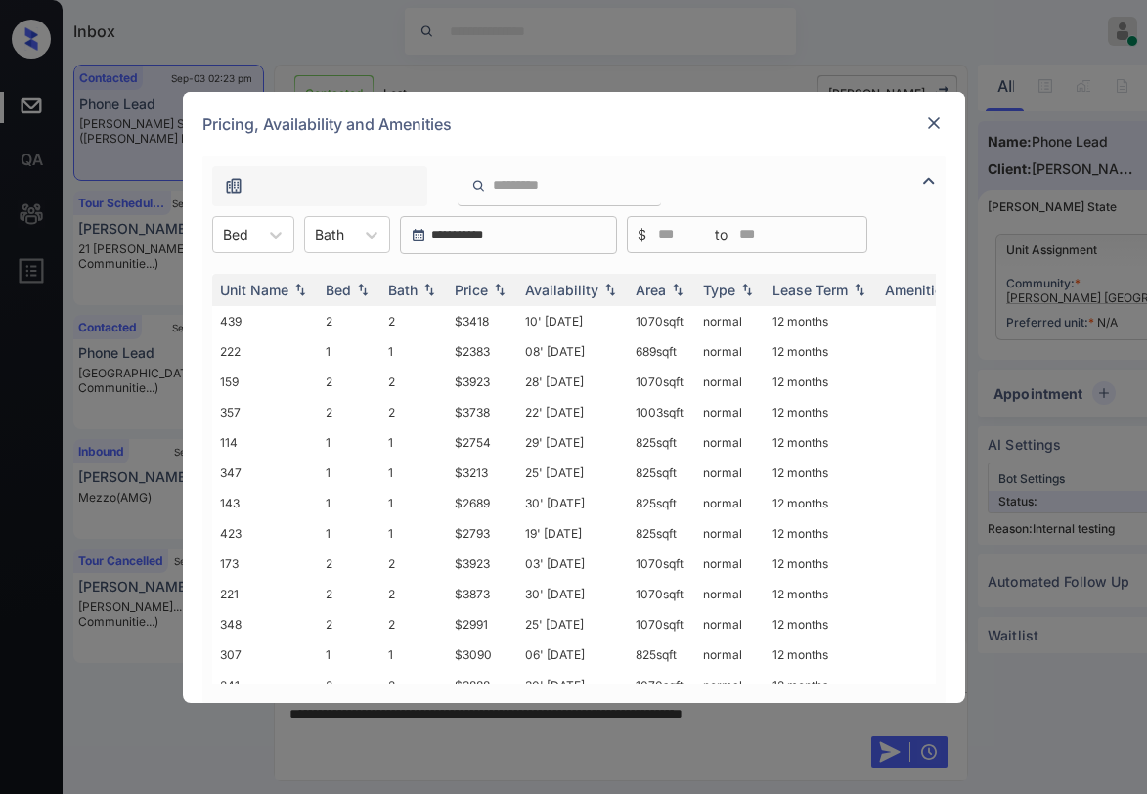
click at [927, 181] on img at bounding box center [928, 180] width 23 height 23
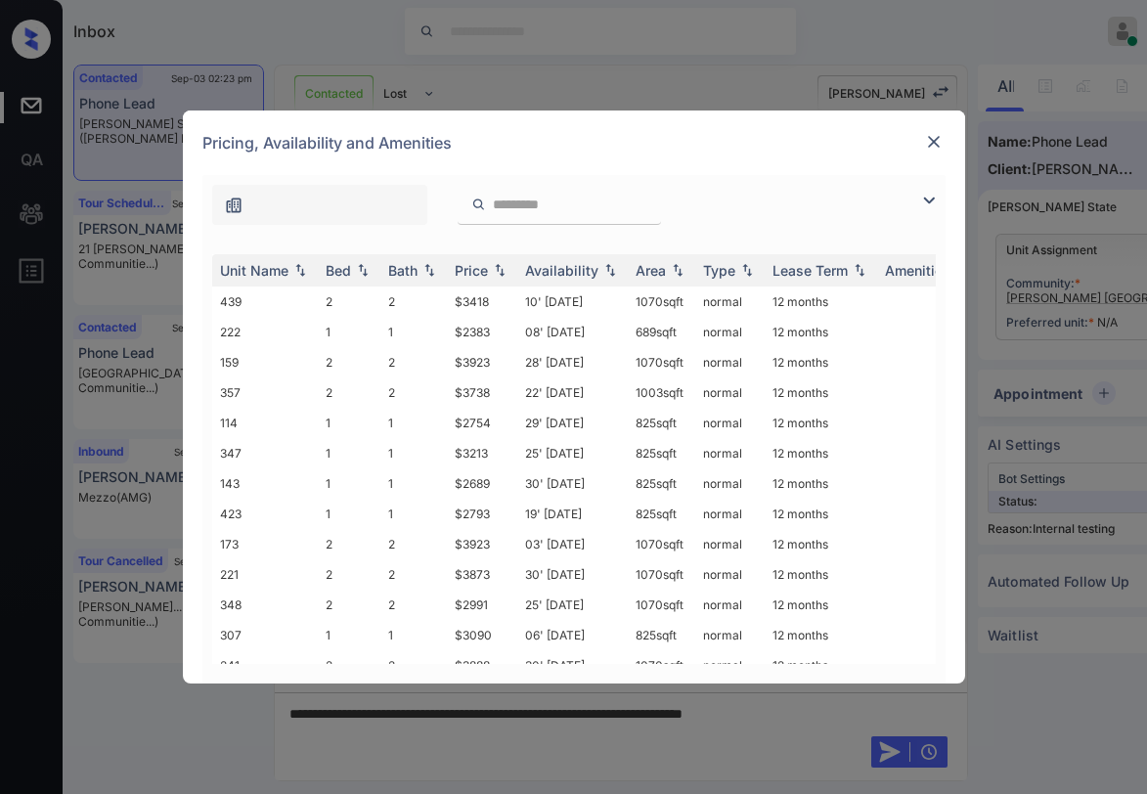
click at [926, 197] on img at bounding box center [928, 200] width 23 height 23
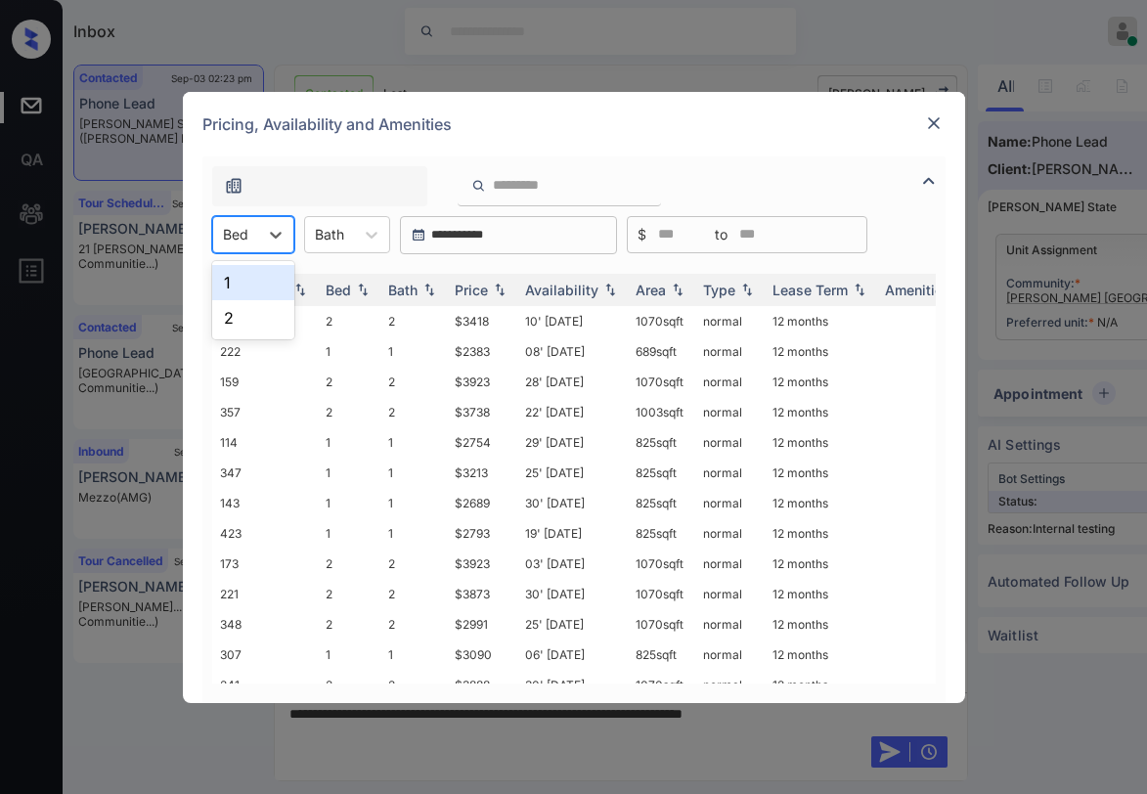
drag, startPoint x: 260, startPoint y: 238, endPoint x: 235, endPoint y: 293, distance: 61.3
click at [259, 238] on div at bounding box center [275, 234] width 35 height 35
click at [231, 286] on div "1" at bounding box center [253, 282] width 82 height 35
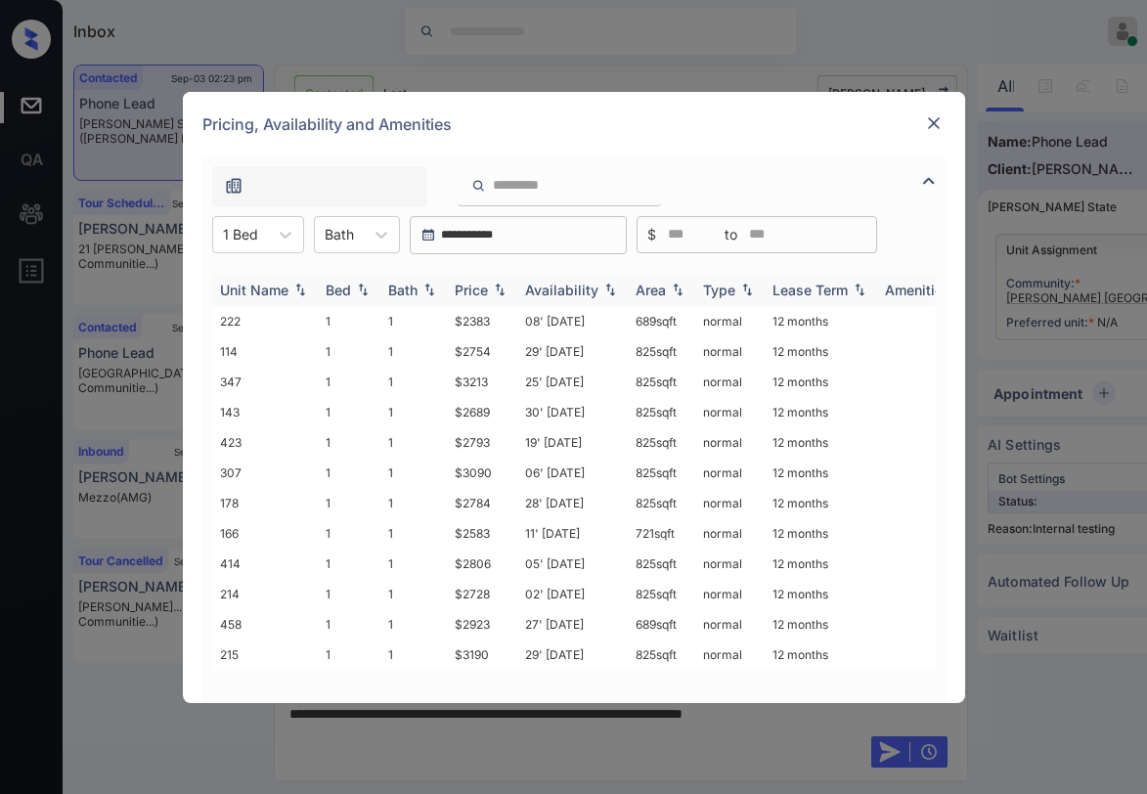
click at [469, 291] on div "Price" at bounding box center [471, 290] width 33 height 17
click at [481, 288] on div "Price" at bounding box center [471, 290] width 33 height 17
click at [483, 288] on div "Price" at bounding box center [471, 290] width 33 height 17
click at [484, 288] on div "Price" at bounding box center [471, 290] width 33 height 17
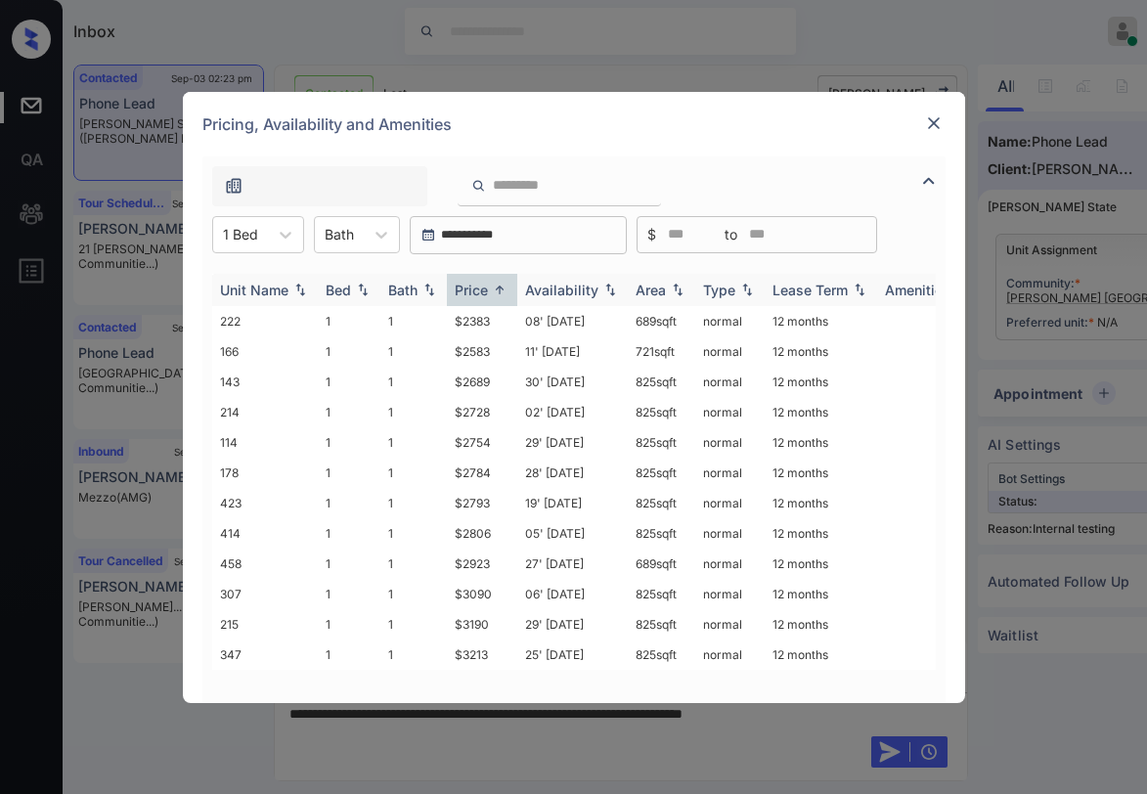
click at [484, 288] on div "Price" at bounding box center [471, 290] width 33 height 17
click at [483, 293] on div "Price" at bounding box center [471, 290] width 33 height 17
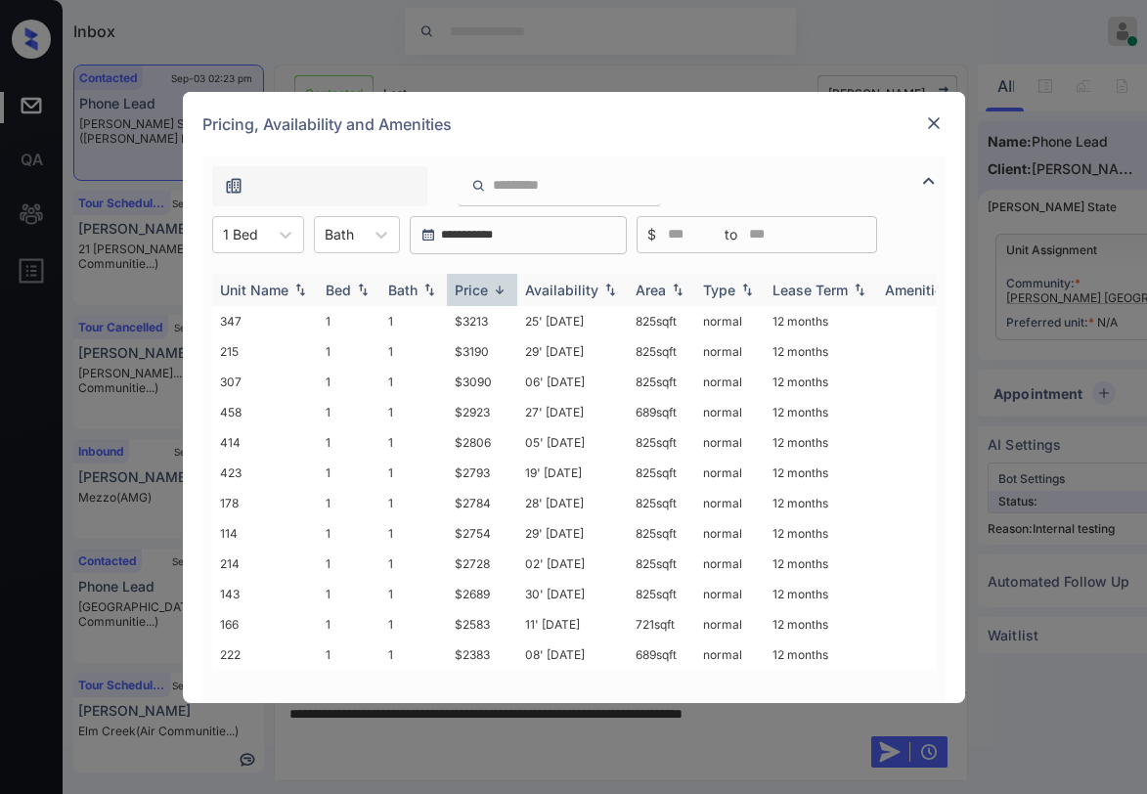
click at [483, 293] on div "Price" at bounding box center [471, 290] width 33 height 17
click at [486, 319] on td "$2383" at bounding box center [482, 321] width 70 height 30
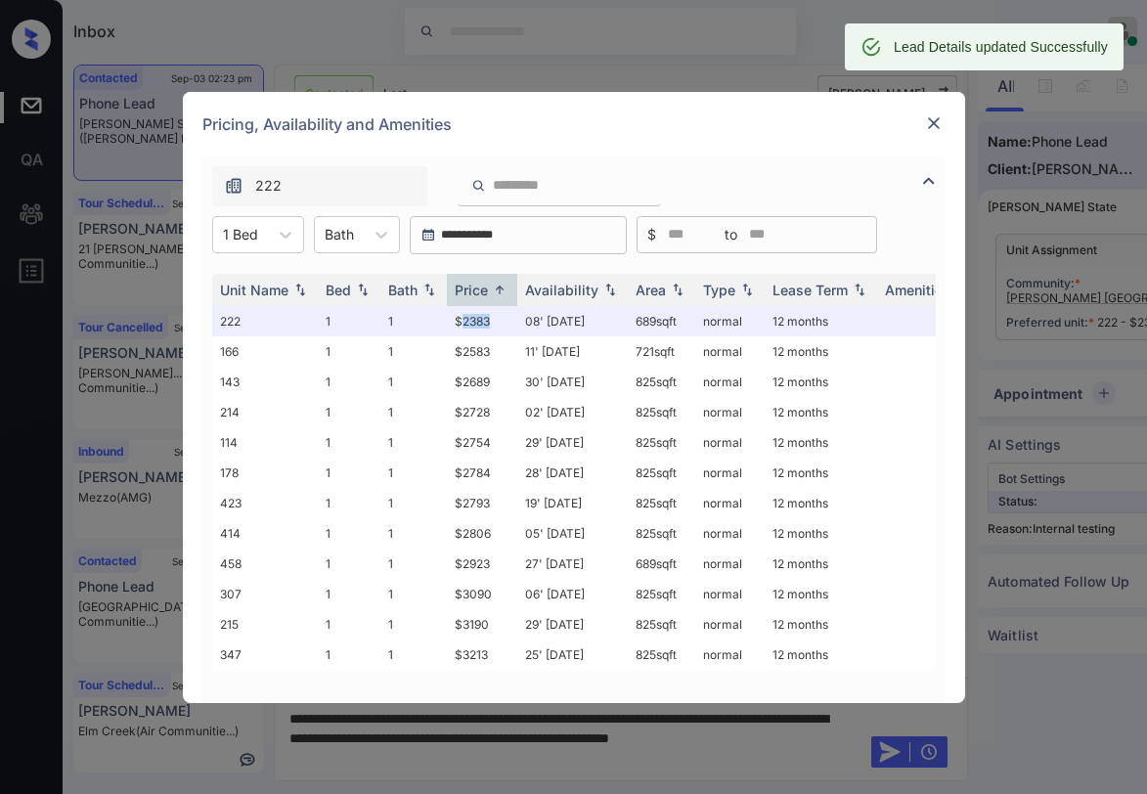
scroll to position [1818, 0]
click at [932, 120] on img at bounding box center [934, 123] width 20 height 20
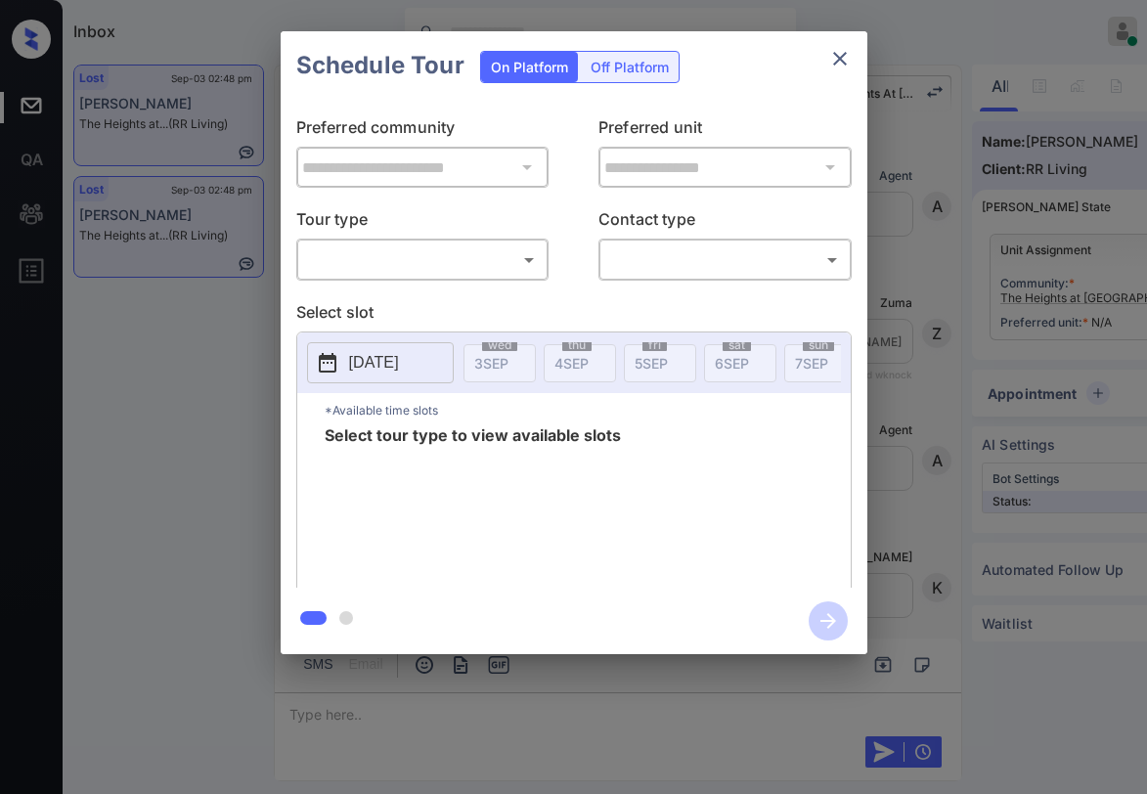
scroll to position [3871, 0]
click at [404, 260] on body "Inbox Paolo Gabriel Online Set yourself offline Set yourself on break Profile S…" at bounding box center [573, 397] width 1147 height 794
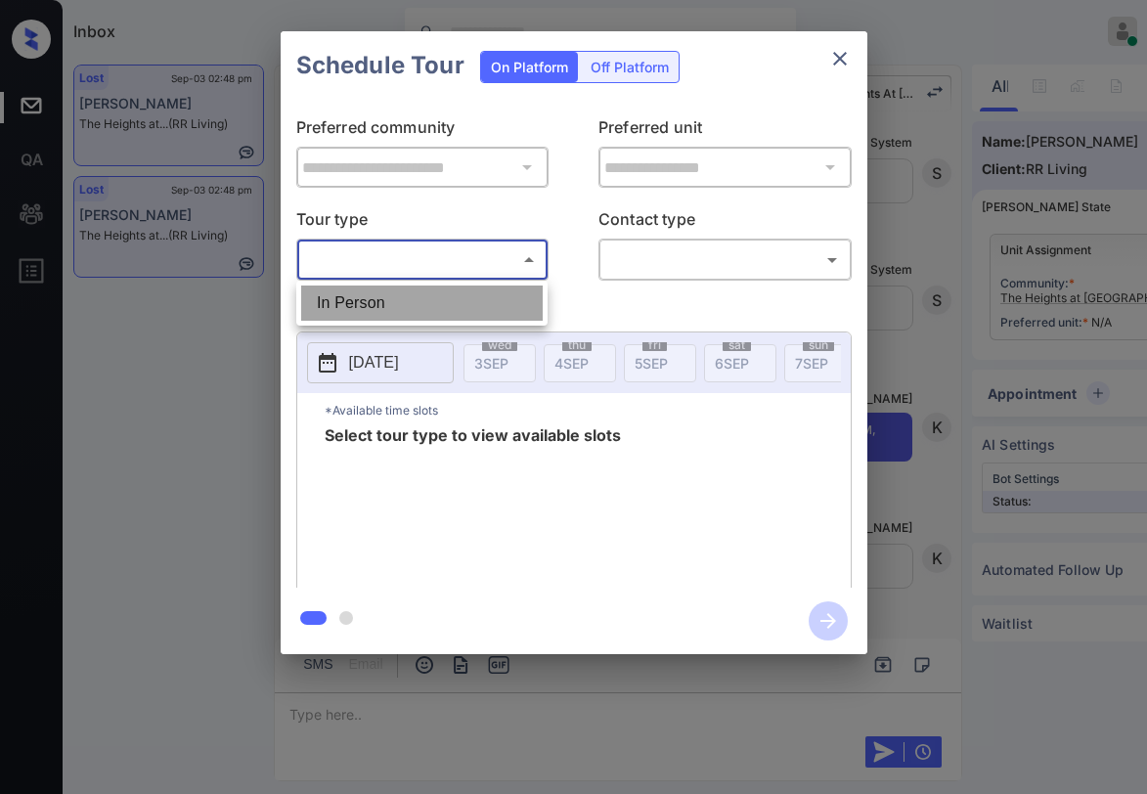
drag, startPoint x: 403, startPoint y: 303, endPoint x: 575, endPoint y: 263, distance: 176.7
click at [413, 299] on li "In Person" at bounding box center [422, 303] width 242 height 35
type input "********"
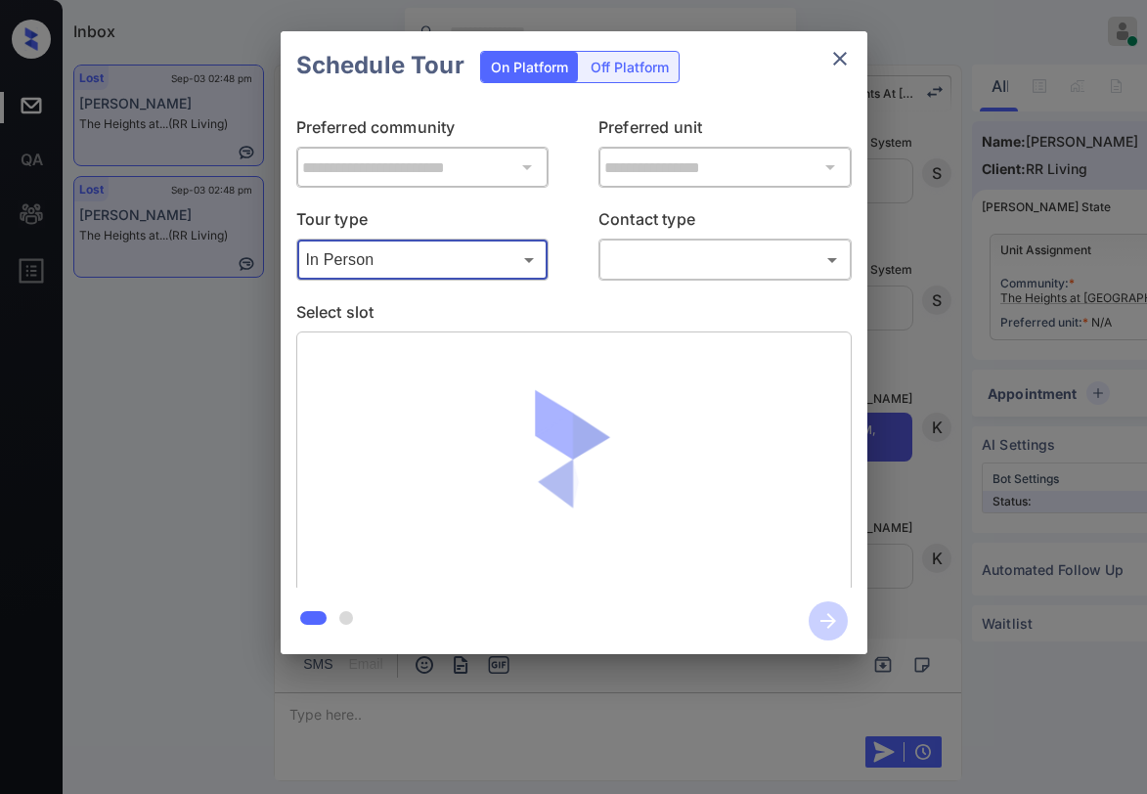
click at [627, 259] on body "Inbox Paolo Gabriel Online Set yourself offline Set yourself on break Profile S…" at bounding box center [573, 397] width 1147 height 794
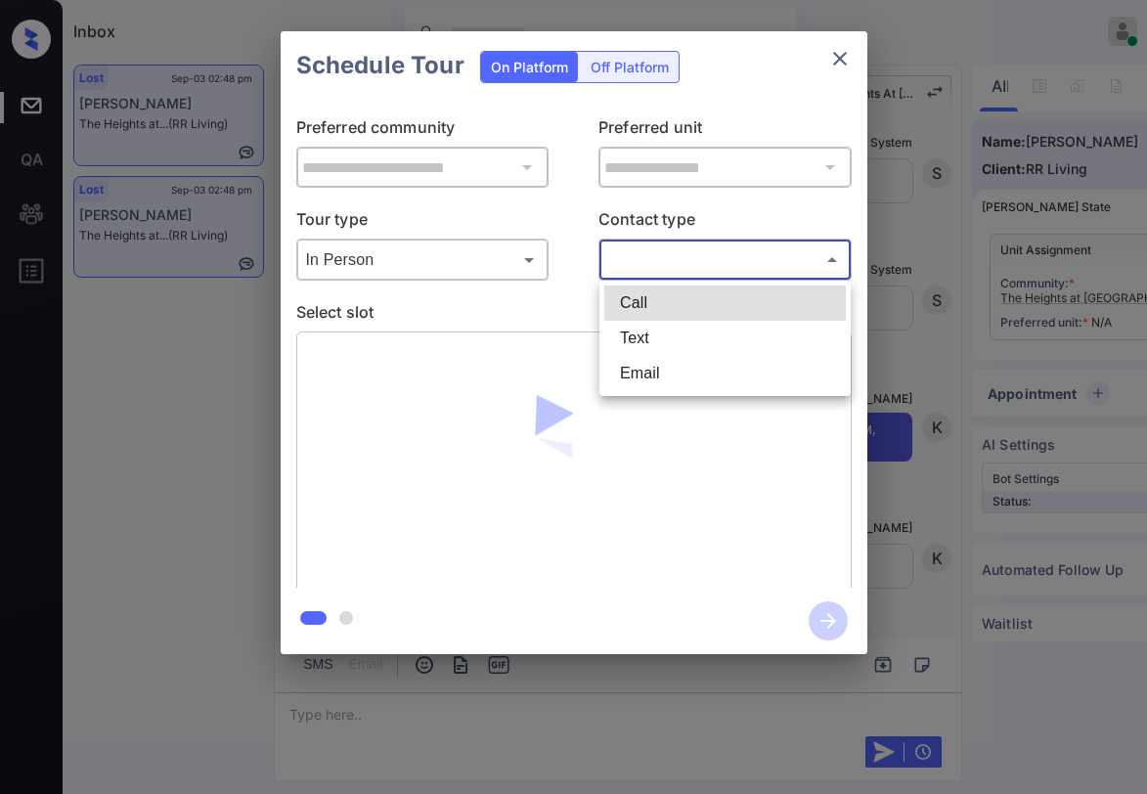
click at [654, 345] on li "Text" at bounding box center [725, 338] width 242 height 35
type input "****"
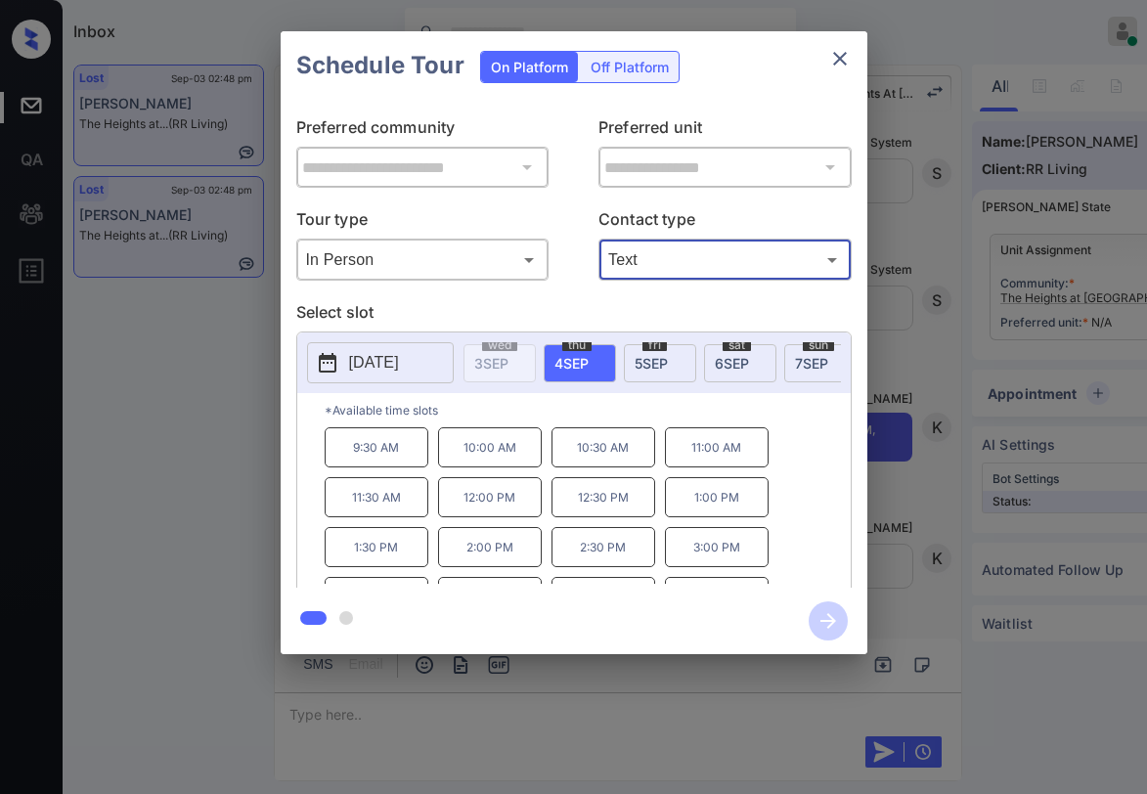
click at [841, 66] on icon "close" at bounding box center [839, 58] width 23 height 23
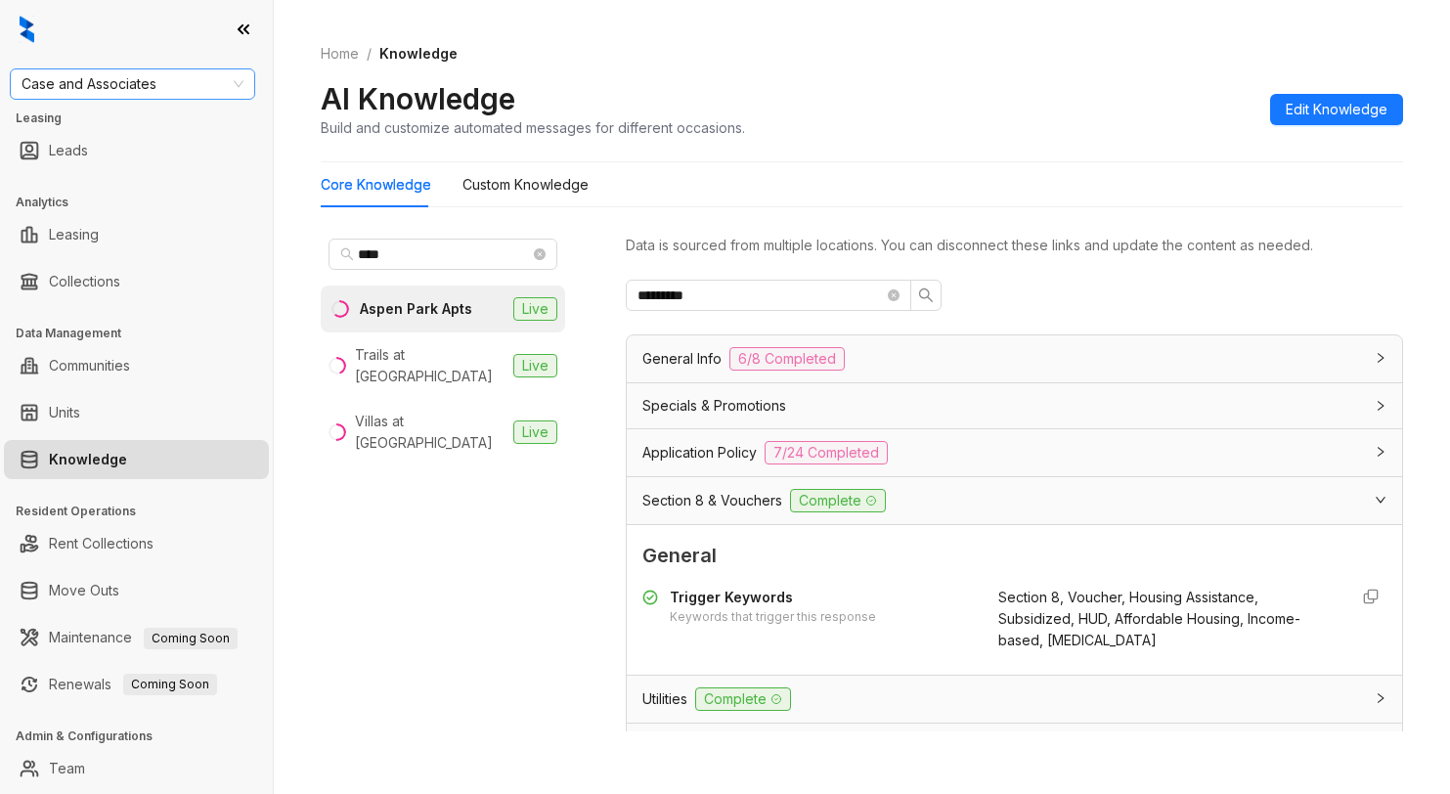
click at [184, 86] on span "Case and Associates" at bounding box center [133, 83] width 222 height 29
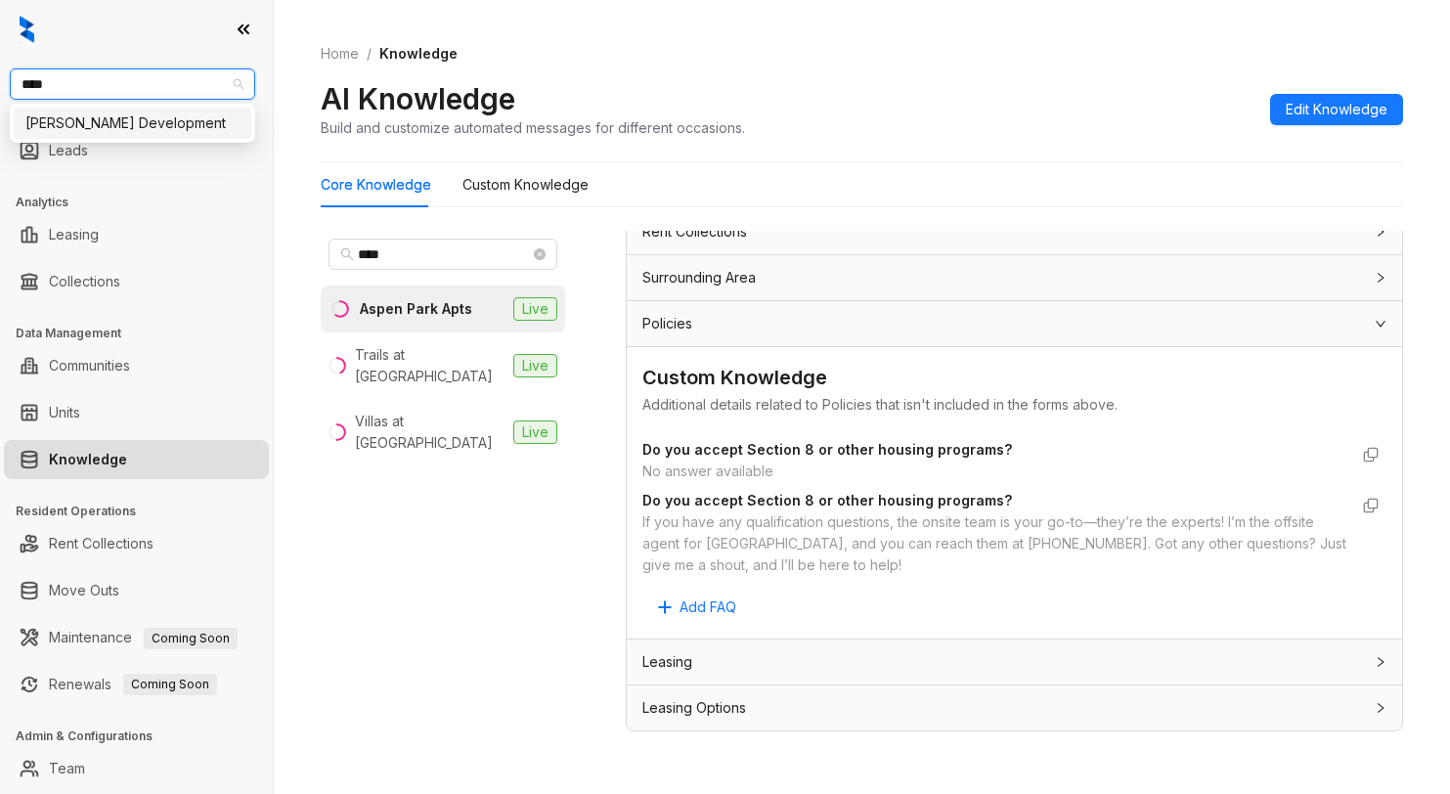
type input "*****"
click at [141, 129] on div "[PERSON_NAME] Development" at bounding box center [132, 123] width 214 height 22
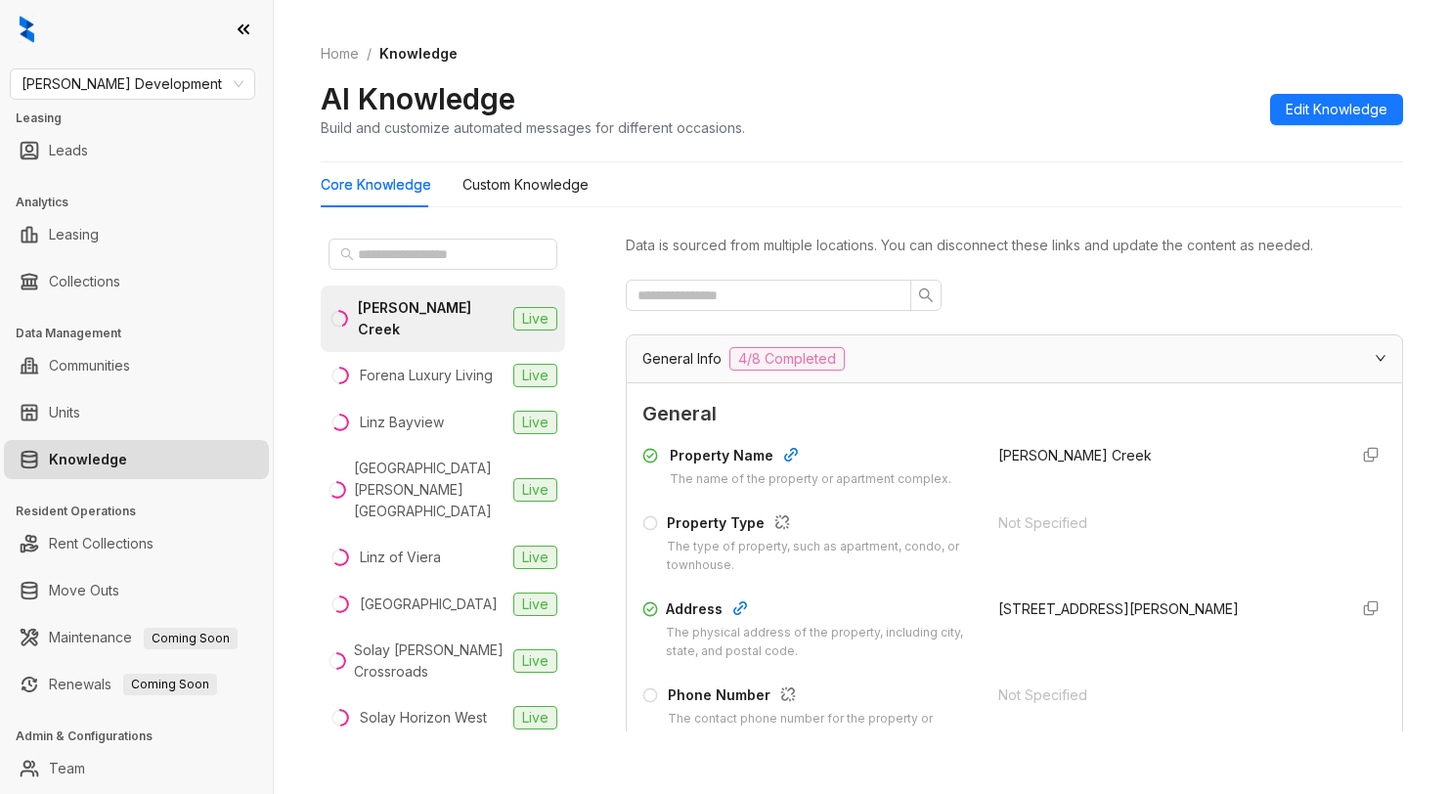
click at [1104, 144] on div "Home / Knowledge AI Knowledge Build and customize automated messages for differ…" at bounding box center [862, 91] width 1083 height 143
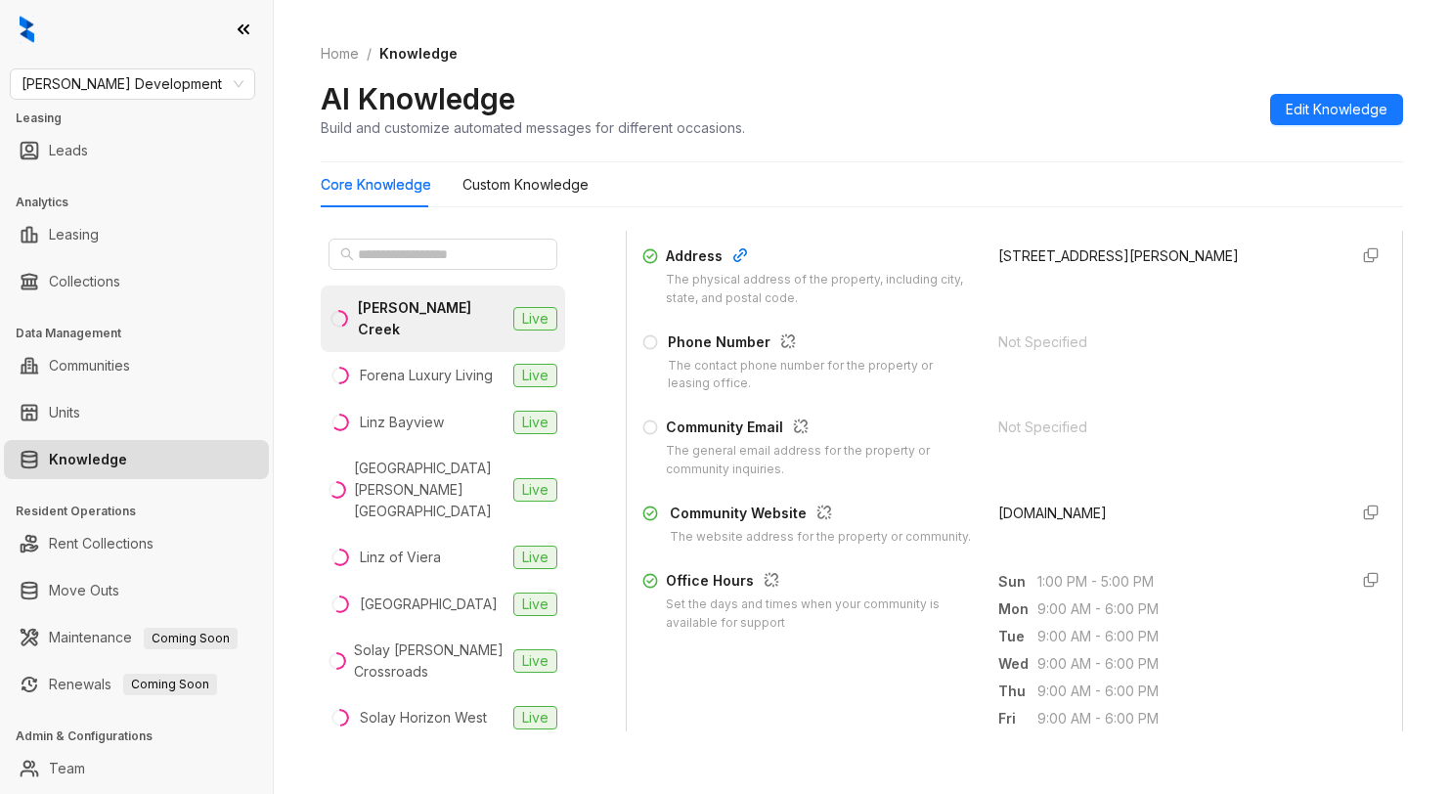
scroll to position [391, 0]
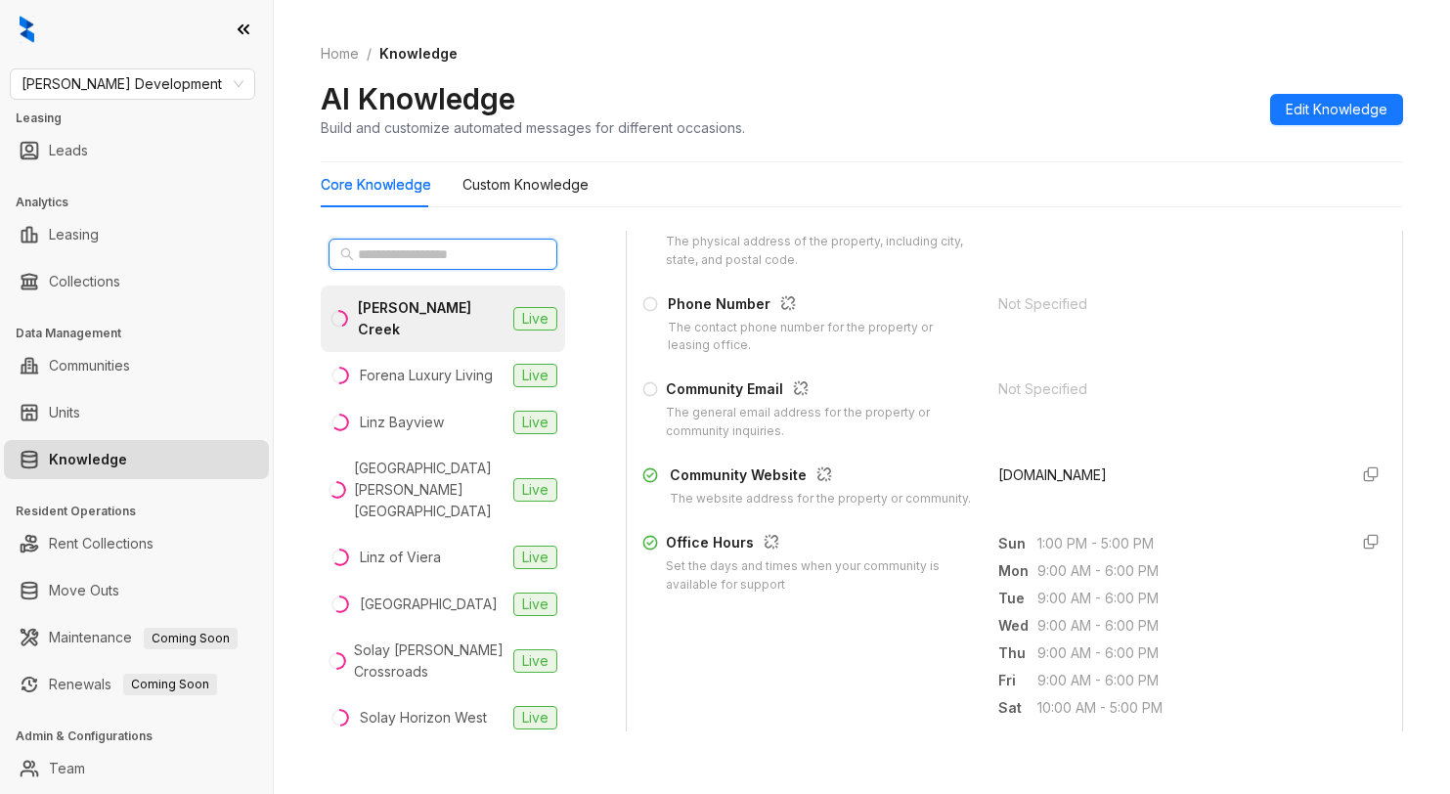
click at [468, 252] on input "text" at bounding box center [444, 254] width 172 height 22
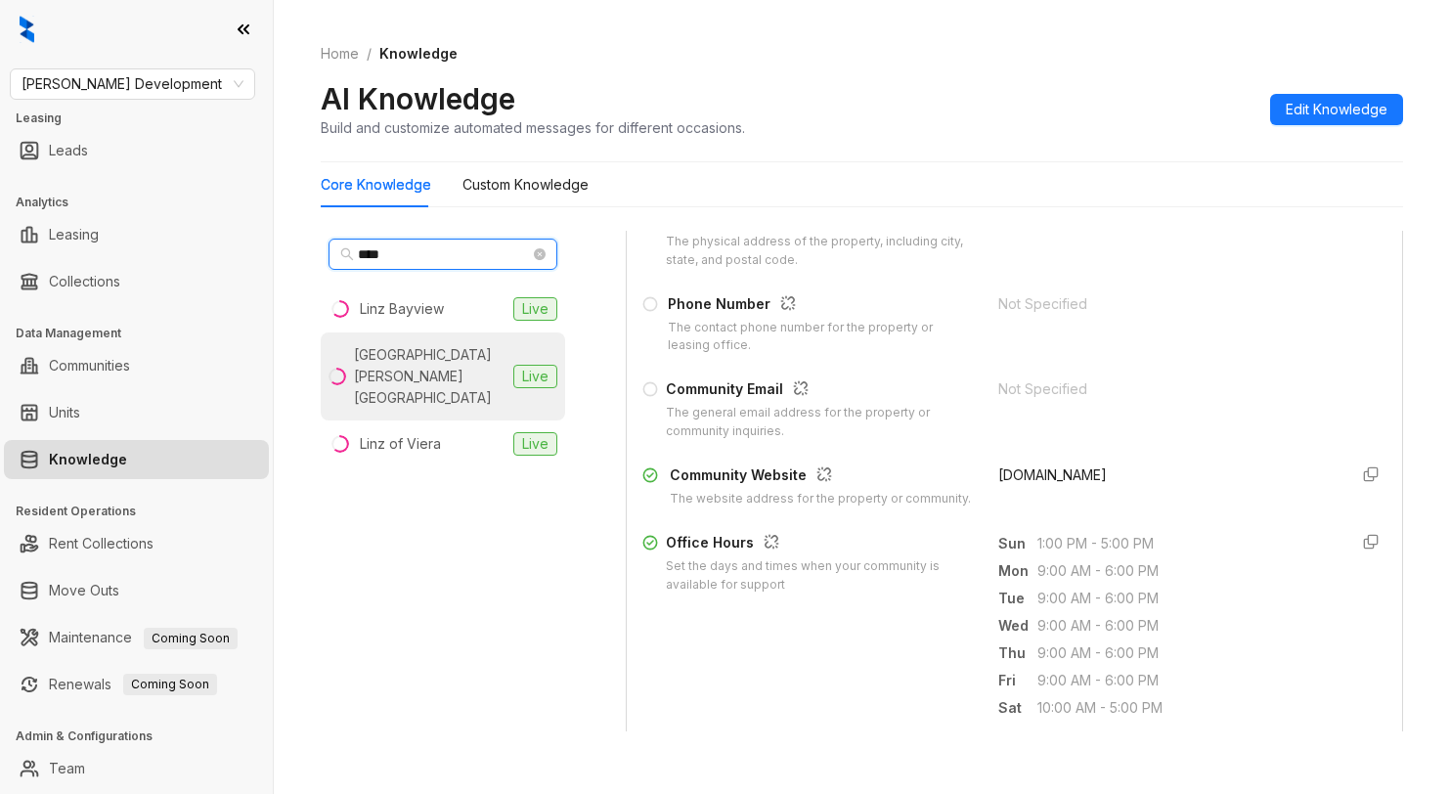
type input "****"
click at [419, 350] on div "Linz Holly Springs" at bounding box center [430, 376] width 152 height 65
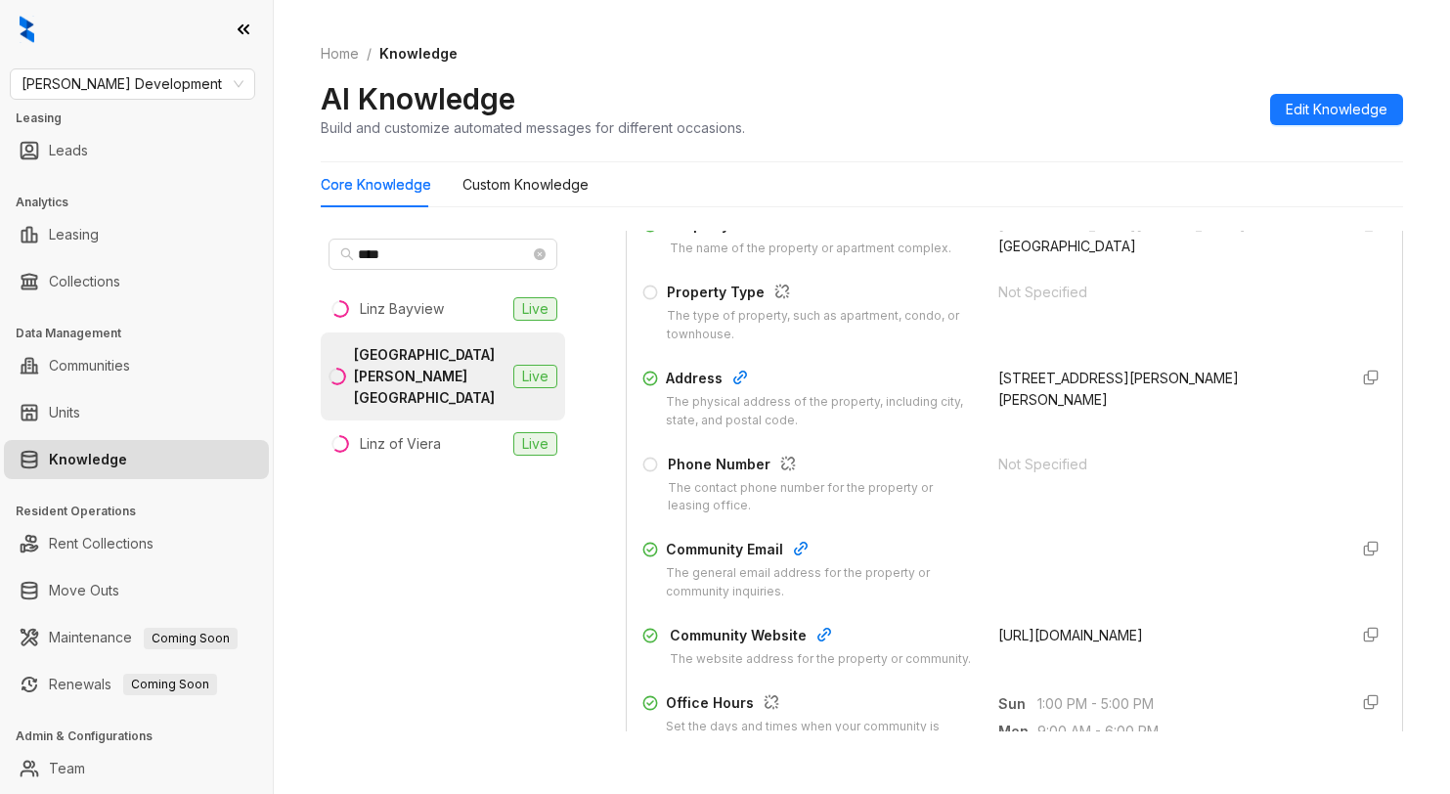
scroll to position [293, 0]
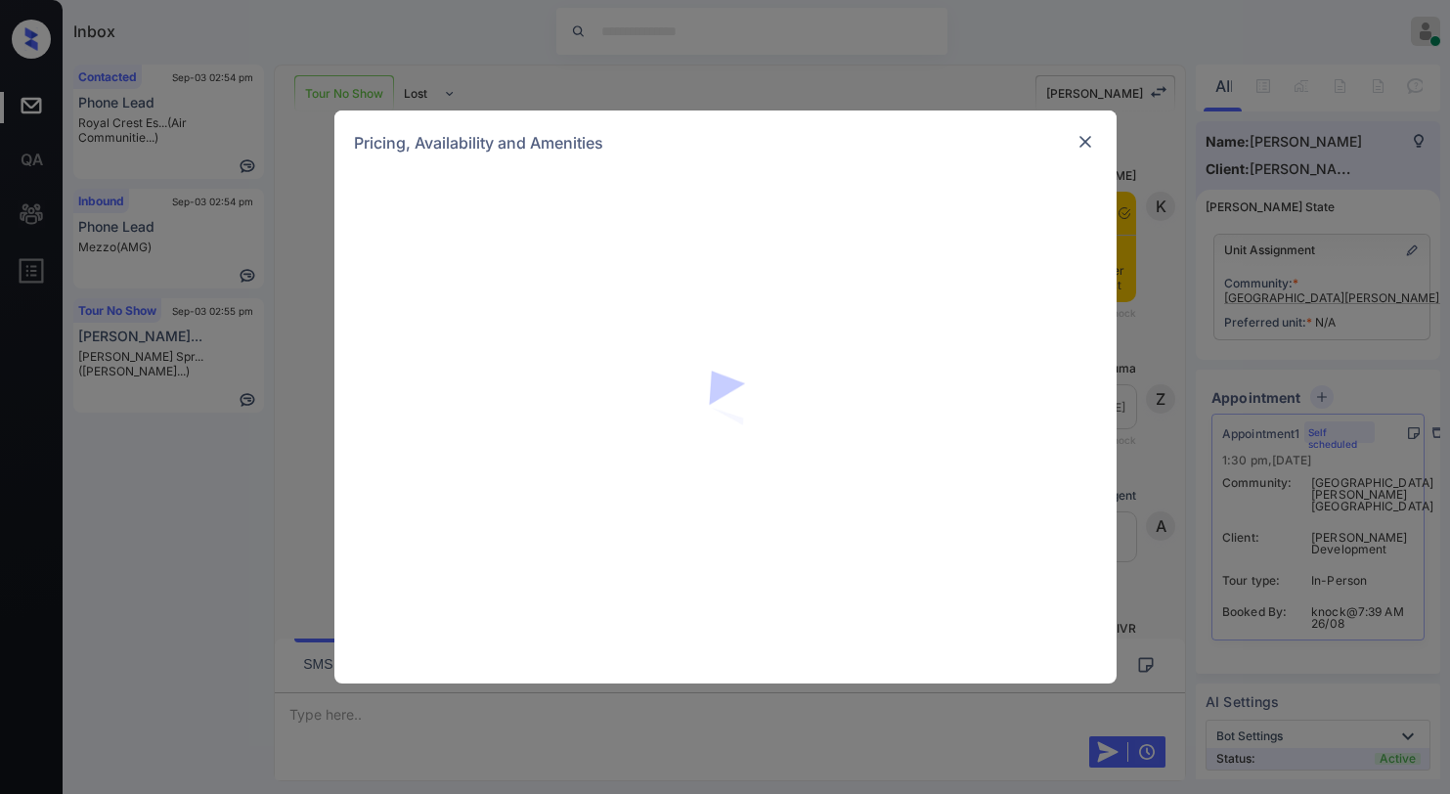
scroll to position [8023, 0]
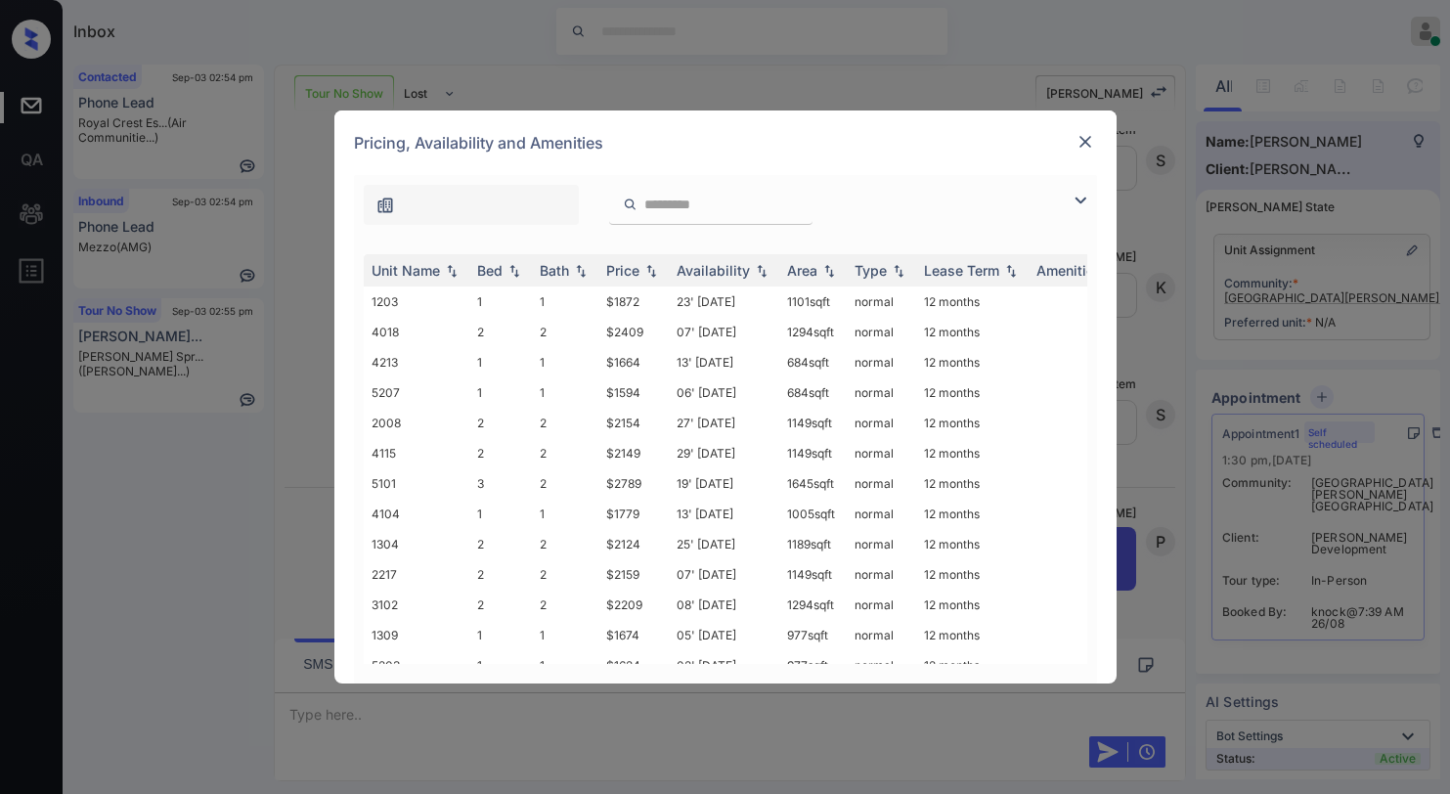
click at [1091, 148] on img at bounding box center [1086, 142] width 20 height 20
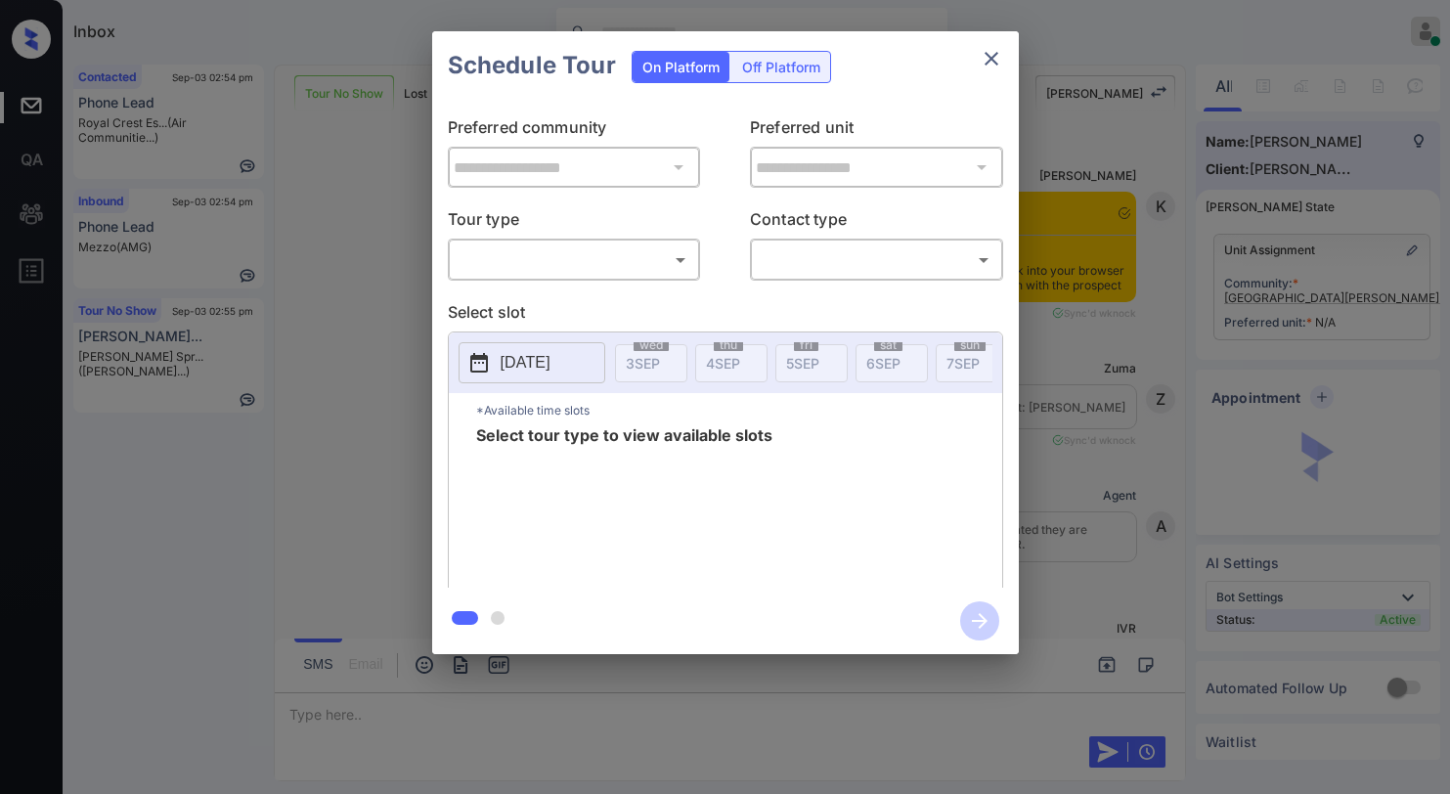
scroll to position [8023, 0]
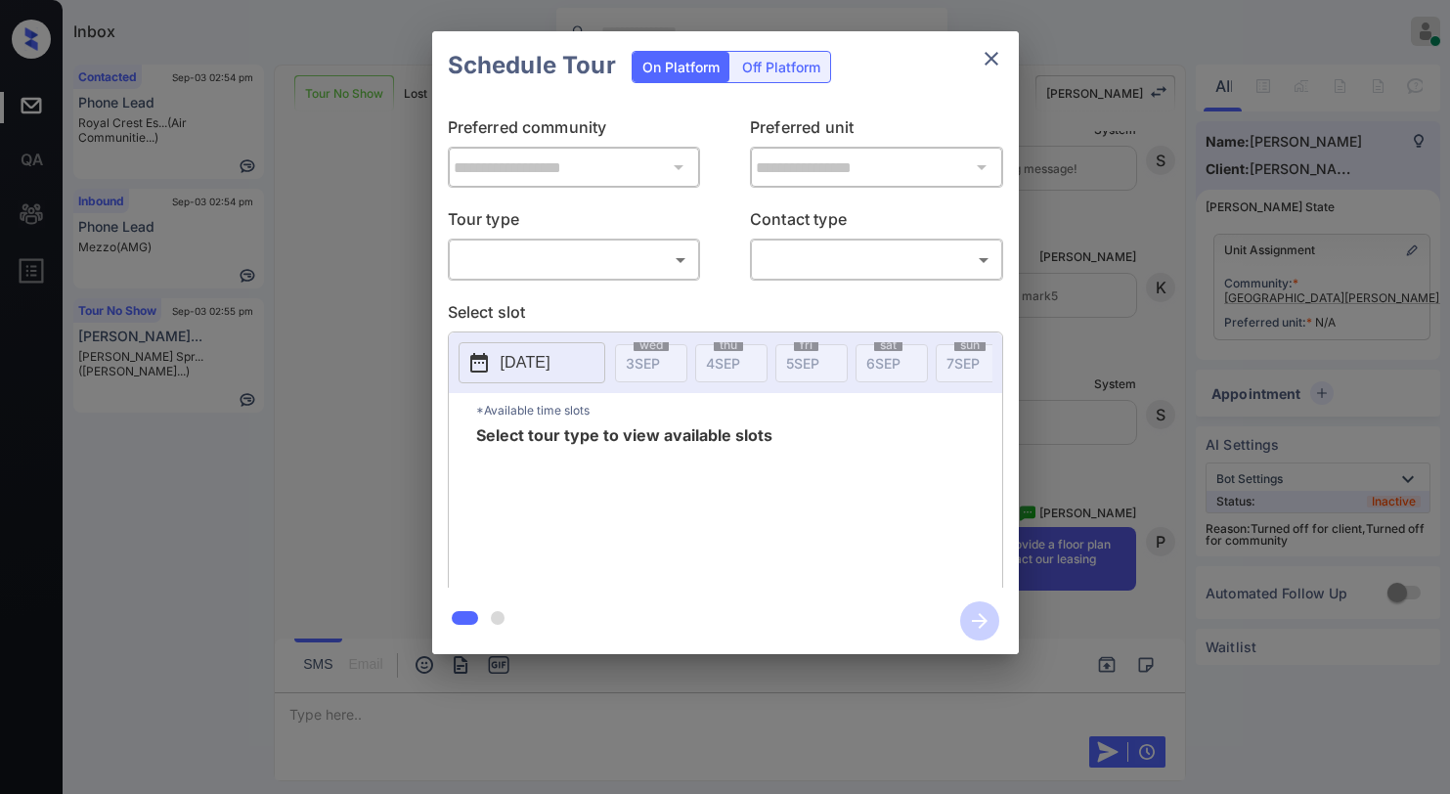
click at [563, 278] on div "​ ​" at bounding box center [574, 260] width 253 height 42
click at [555, 274] on body "Inbox [PERSON_NAME] Online Set yourself offline Set yourself on break Profile S…" at bounding box center [725, 397] width 1450 height 794
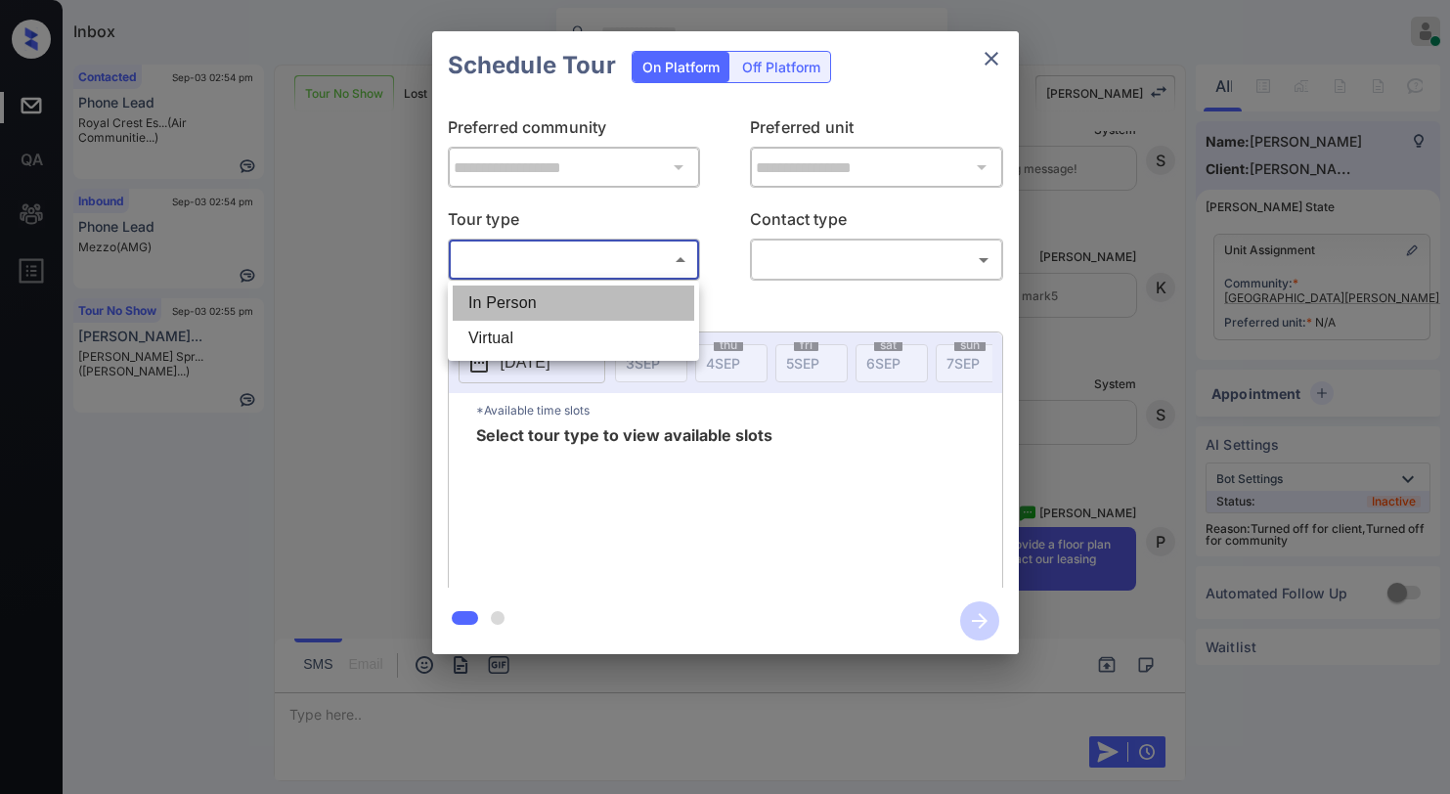
drag, startPoint x: 538, startPoint y: 305, endPoint x: 682, endPoint y: 281, distance: 145.8
click at [545, 304] on li "In Person" at bounding box center [574, 303] width 242 height 35
type input "********"
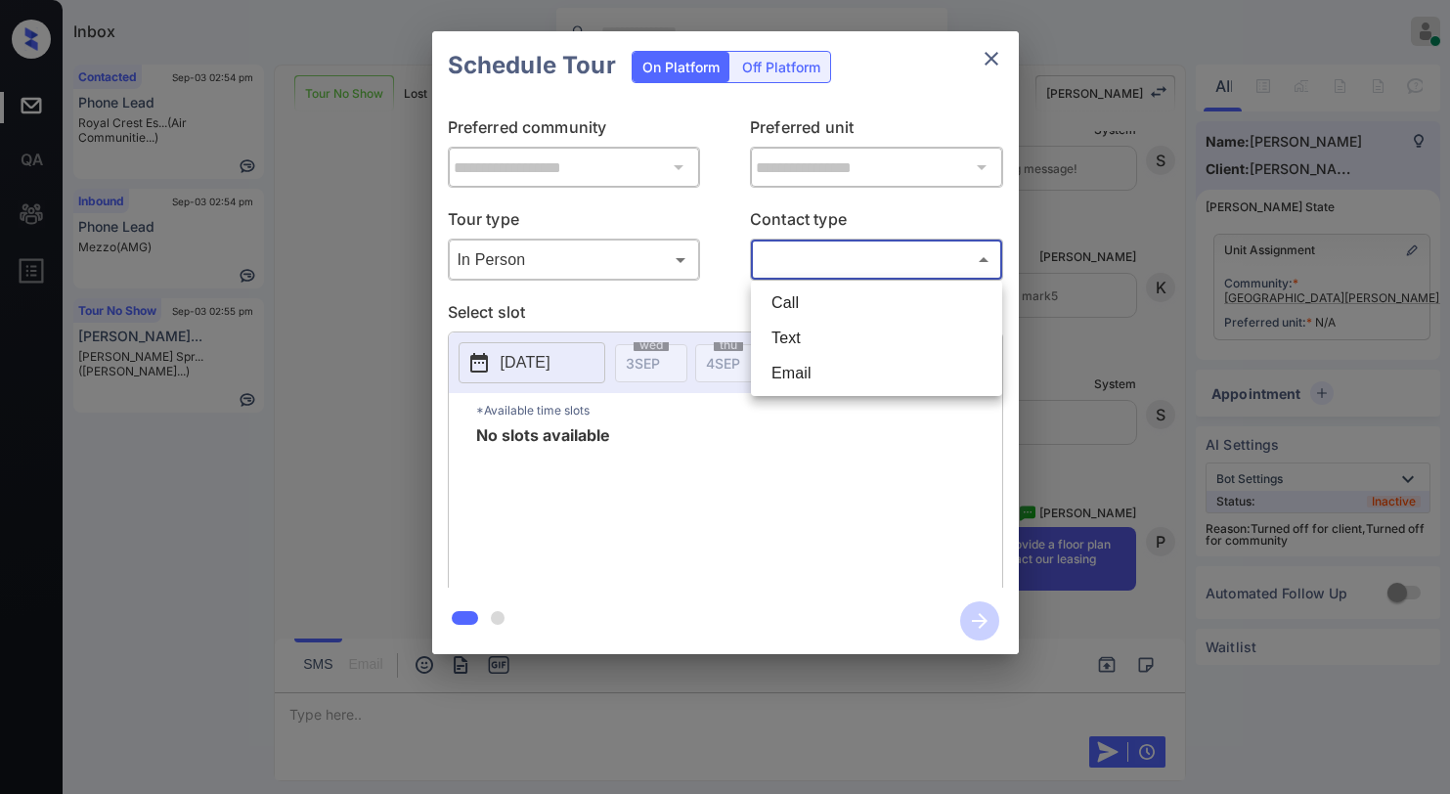
click at [793, 270] on body "Inbox [PERSON_NAME] Online Set yourself offline Set yourself on break Profile S…" at bounding box center [725, 397] width 1450 height 794
drag, startPoint x: 791, startPoint y: 325, endPoint x: 800, endPoint y: 331, distance: 10.6
click at [791, 327] on li "Text" at bounding box center [877, 338] width 242 height 35
type input "****"
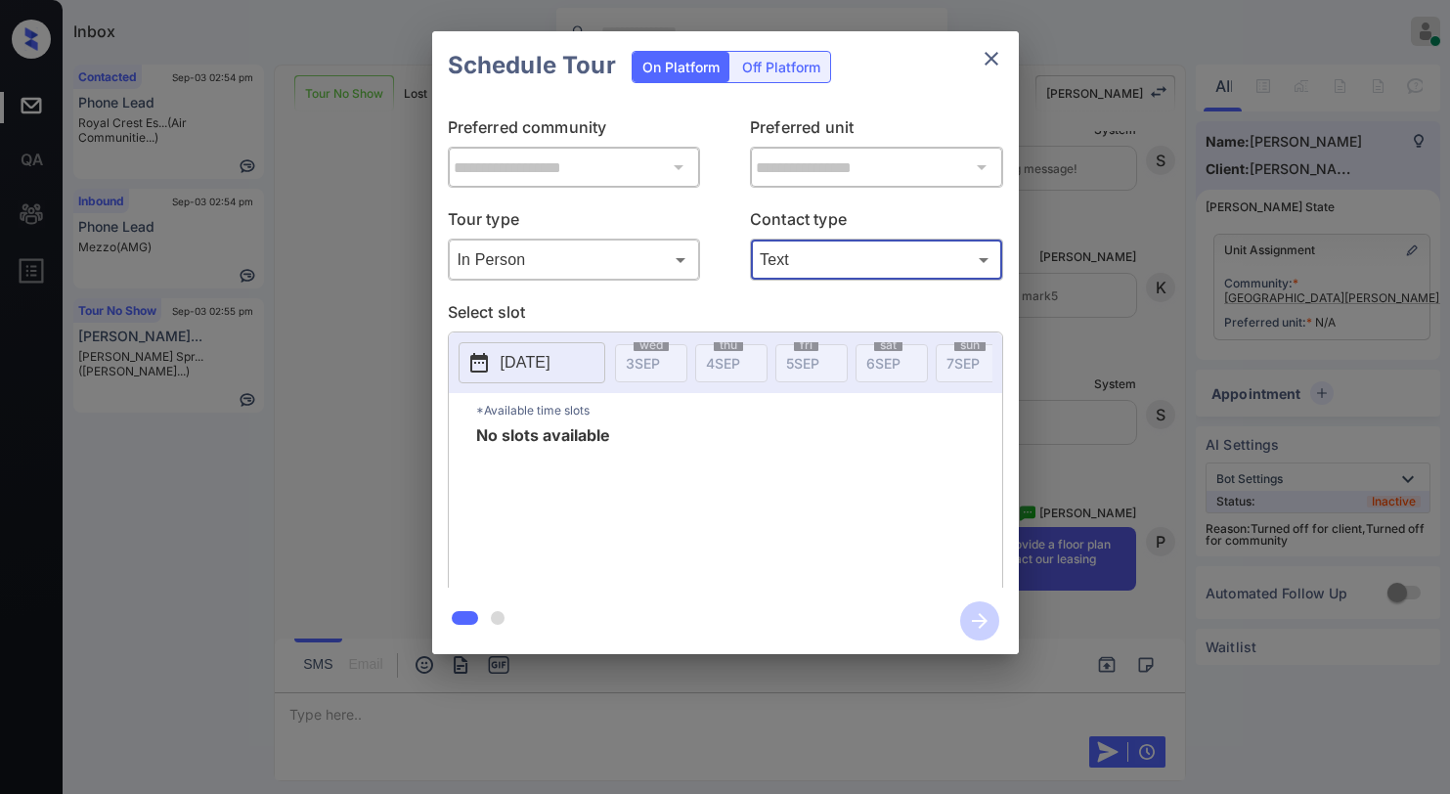
click at [986, 60] on icon "close" at bounding box center [991, 58] width 23 height 23
